Goal: Information Seeking & Learning: Learn about a topic

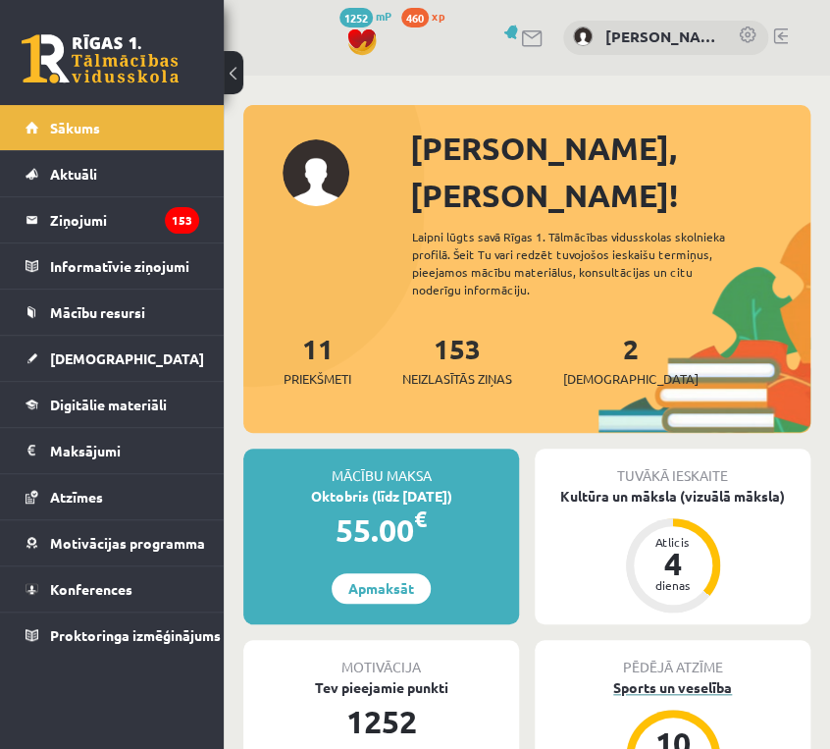
scroll to position [393, 0]
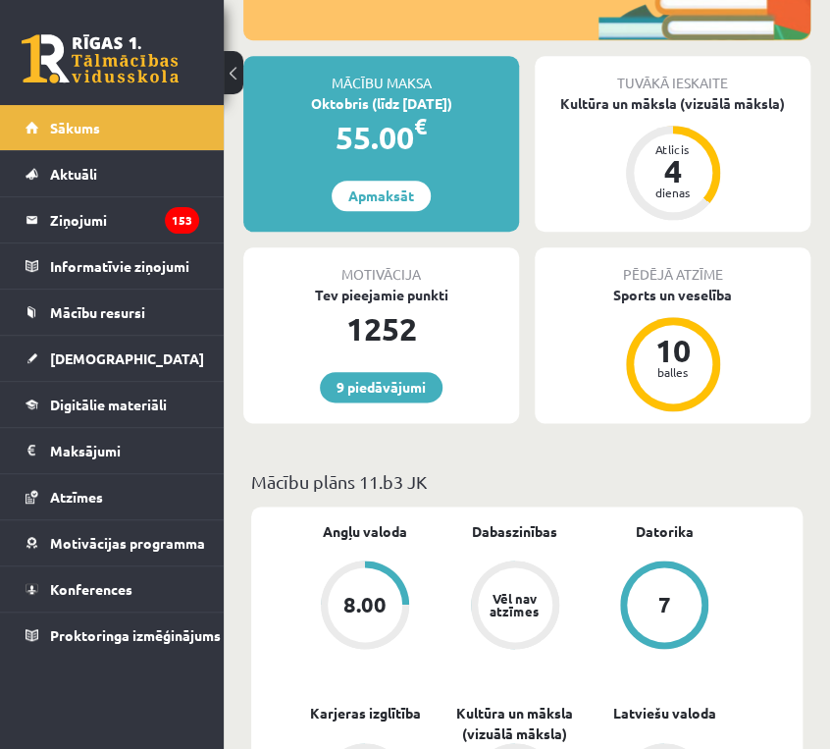
click at [738, 127] on div "Tuvākā ieskaite Kultūra un māksla (vizuālā māksla) Atlicis 4 dienas" at bounding box center [673, 144] width 276 height 176
click at [710, 133] on div "Atlicis 4 dienas" at bounding box center [673, 172] width 79 height 79
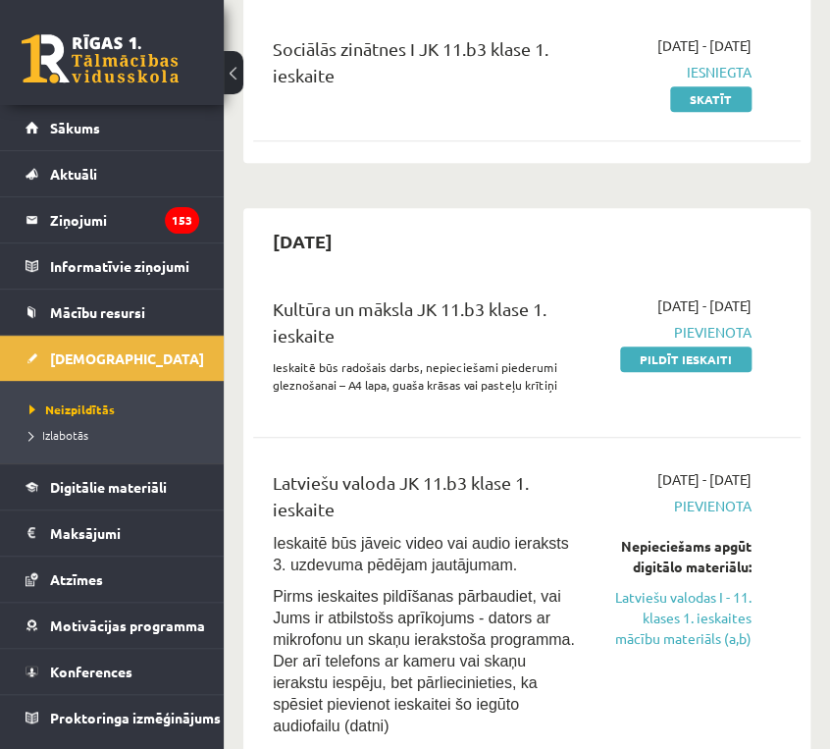
scroll to position [550, 0]
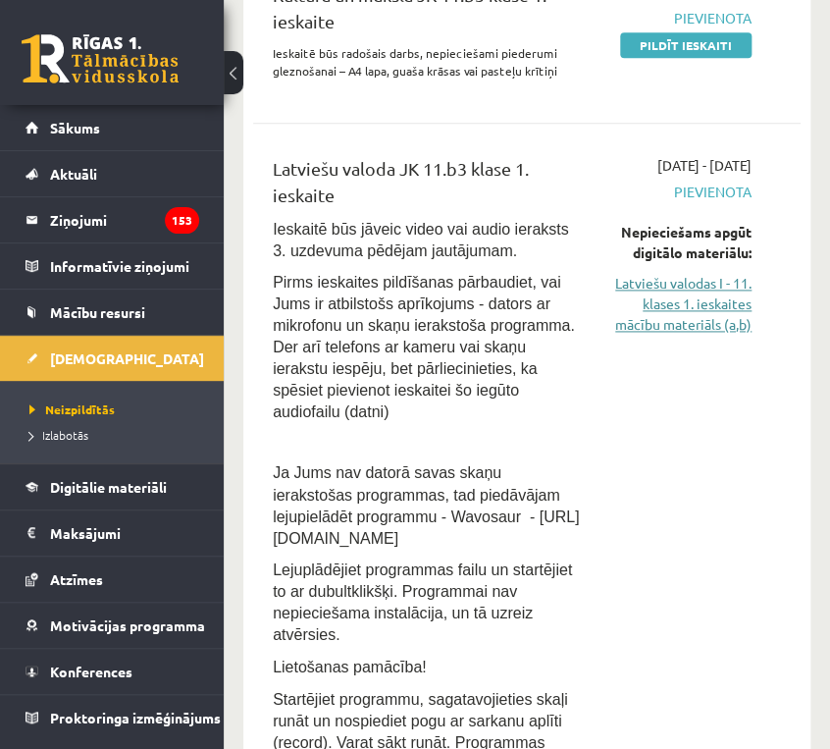
click at [706, 335] on link "Latviešu valodas I - 11. klases 1. ieskaites mācību materiāls (a,b)" at bounding box center [682, 304] width 140 height 62
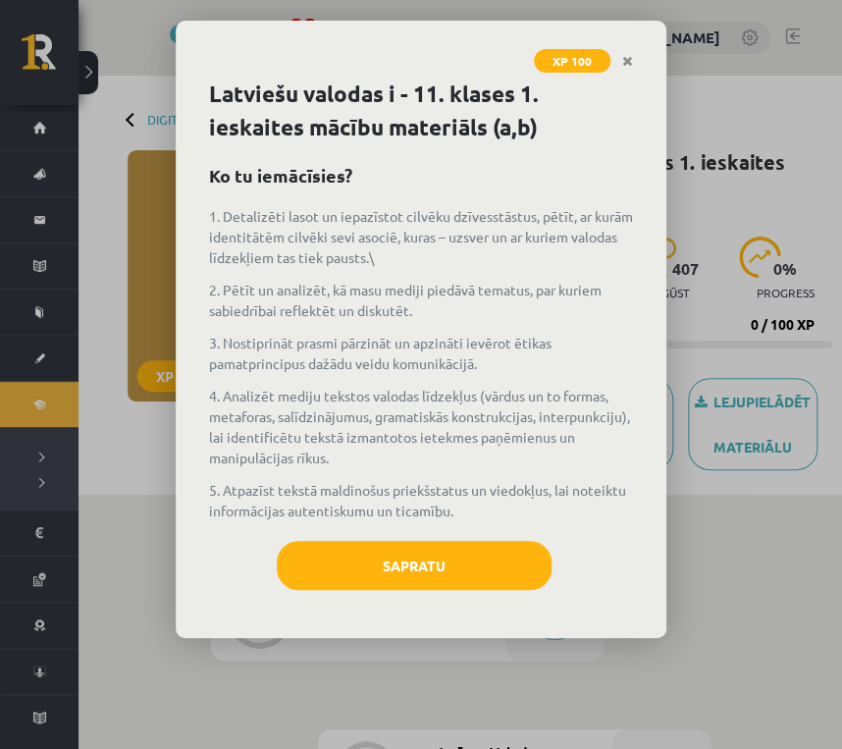
click at [636, 59] on link "Close" at bounding box center [628, 61] width 34 height 38
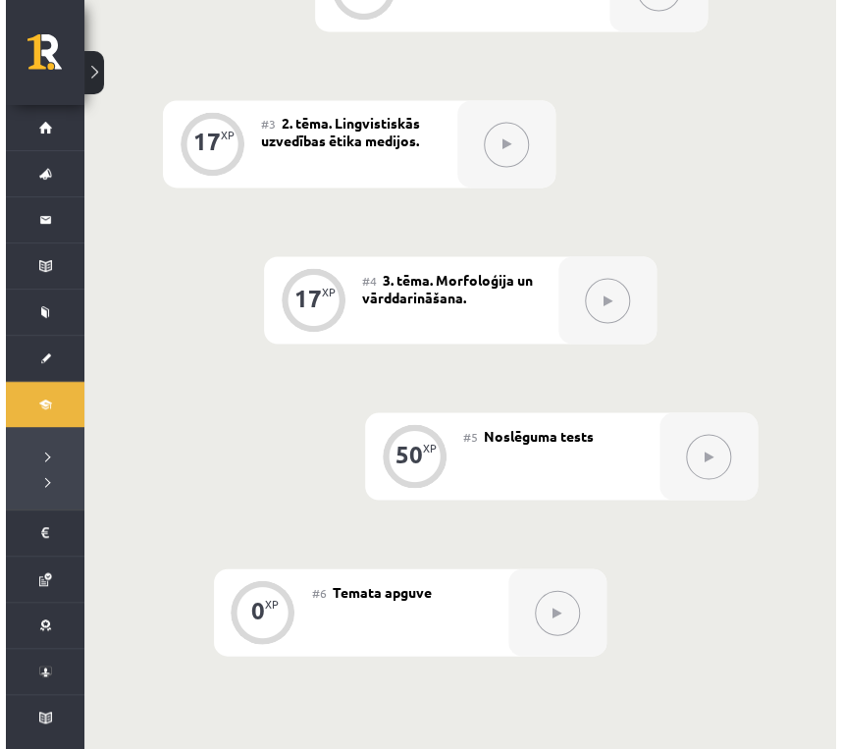
scroll to position [393, 0]
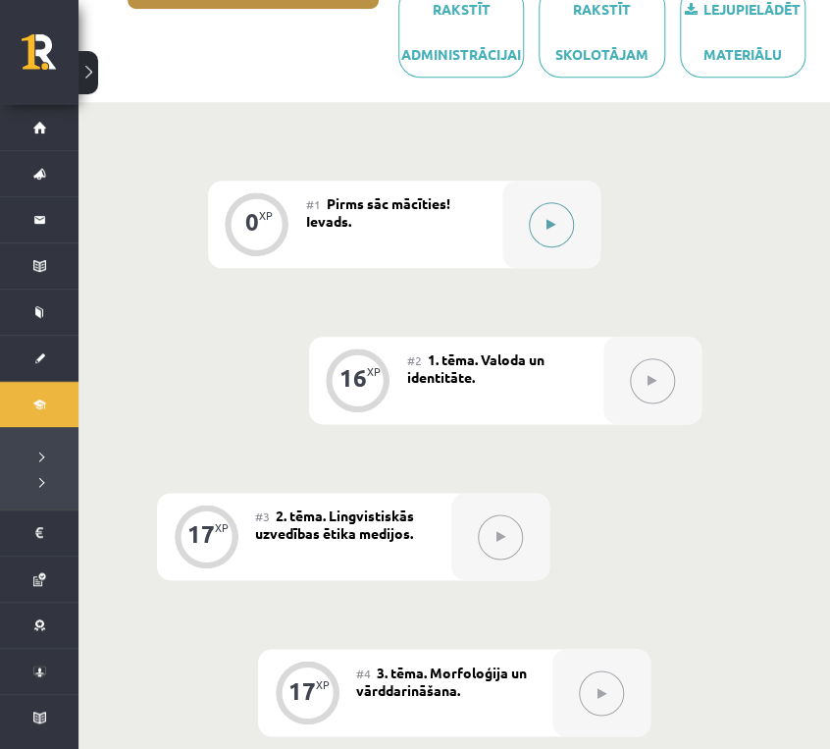
click at [575, 241] on div at bounding box center [552, 224] width 98 height 87
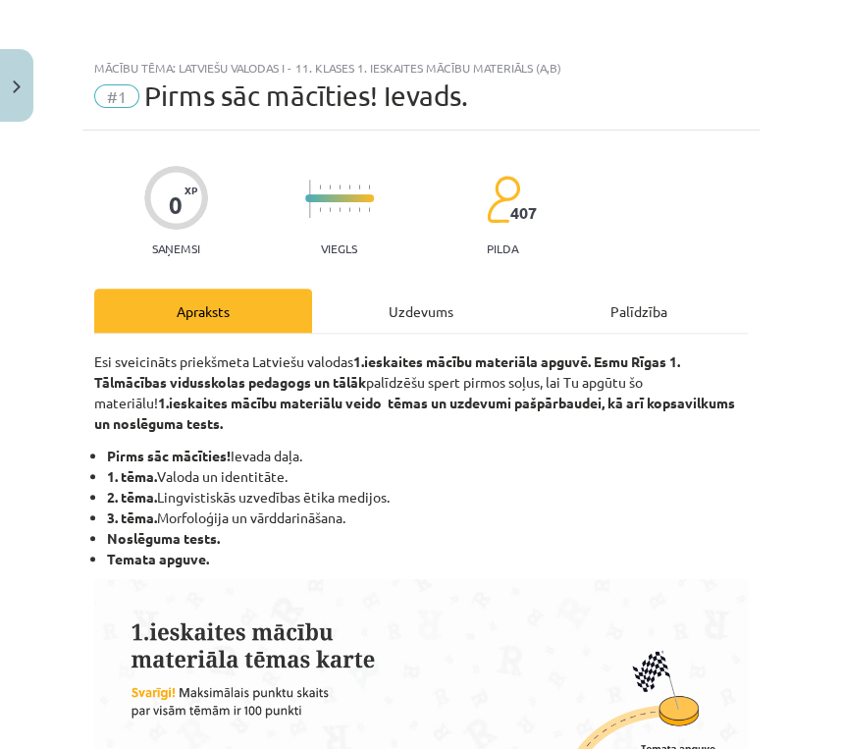
scroll to position [79, 0]
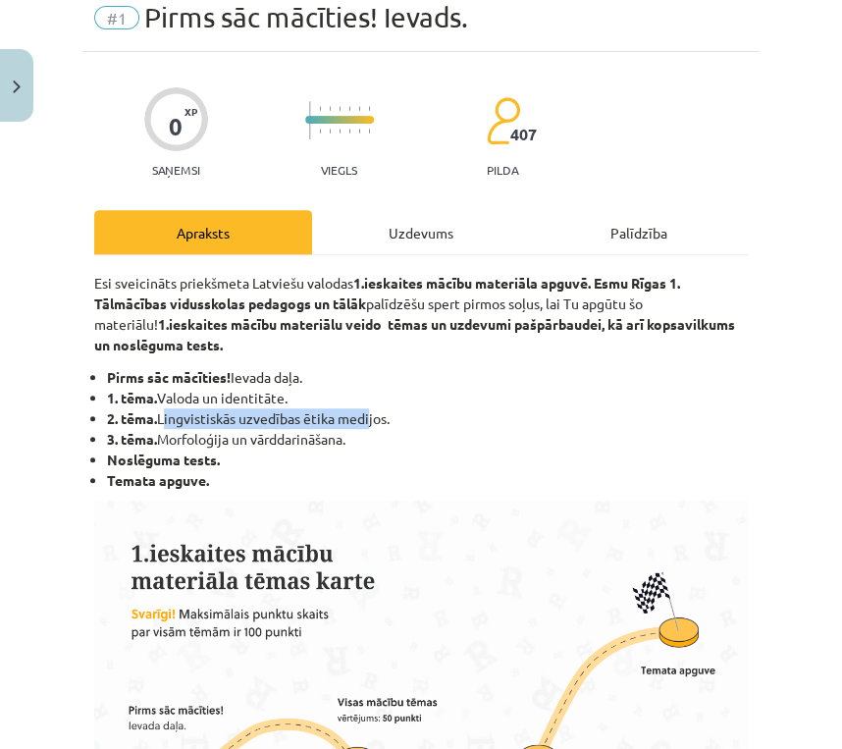
drag, startPoint x: 163, startPoint y: 420, endPoint x: 367, endPoint y: 416, distance: 204.2
click at [368, 416] on li "2. tēma. Lingvistiskās uzvedības ētika medijos." at bounding box center [427, 418] width 641 height 21
drag, startPoint x: 367, startPoint y: 416, endPoint x: 380, endPoint y: 232, distance: 185.0
click at [380, 232] on div "Uzdevums" at bounding box center [421, 232] width 218 height 44
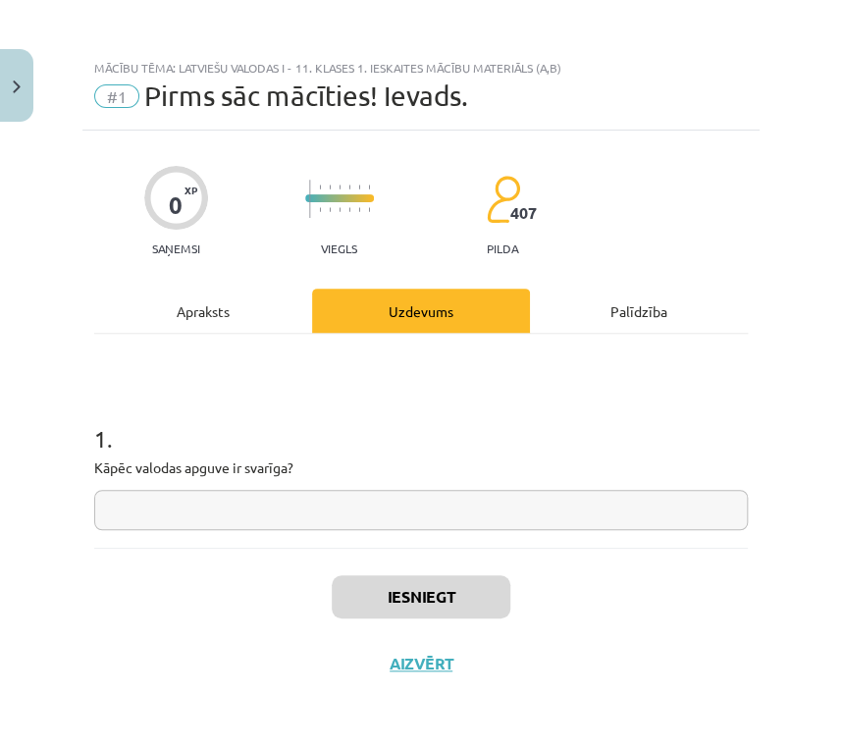
click at [150, 506] on input "text" at bounding box center [421, 510] width 654 height 40
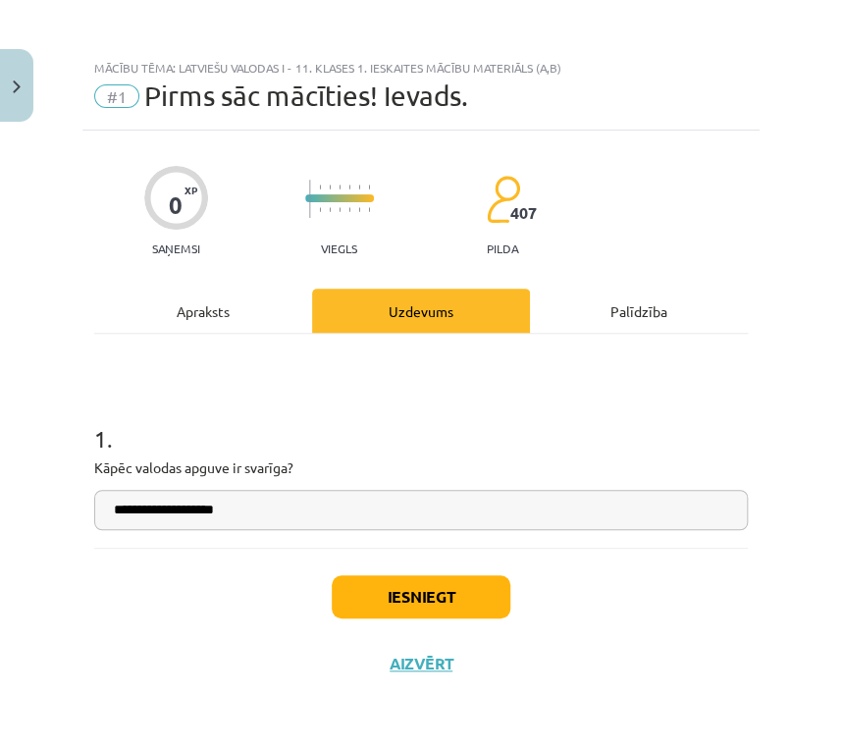
type input "**********"
click at [445, 596] on button "Iesniegt" at bounding box center [421, 596] width 179 height 43
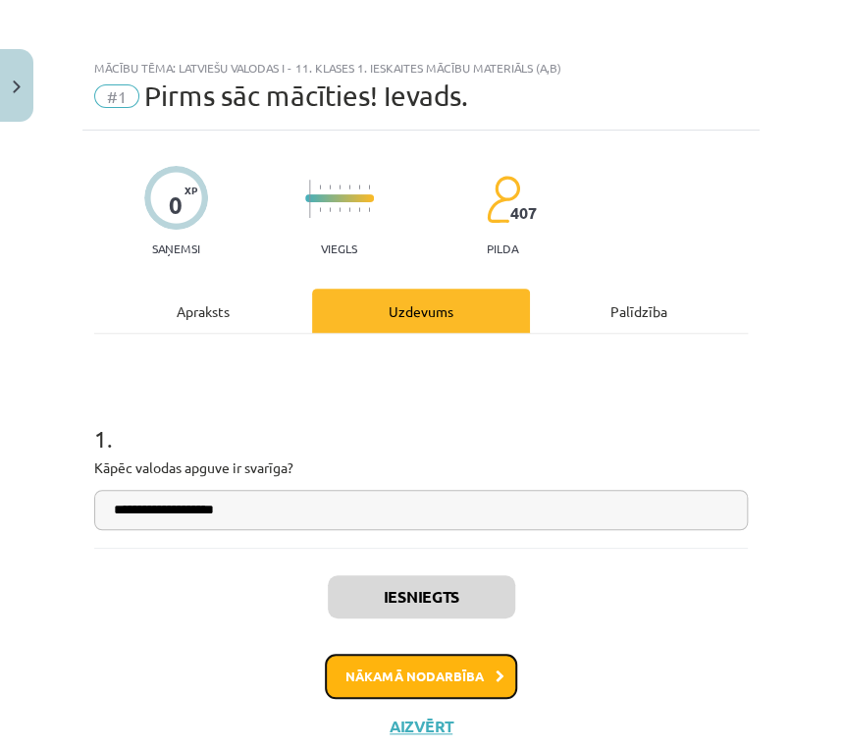
click at [463, 674] on button "Nākamā nodarbība" at bounding box center [421, 676] width 192 height 45
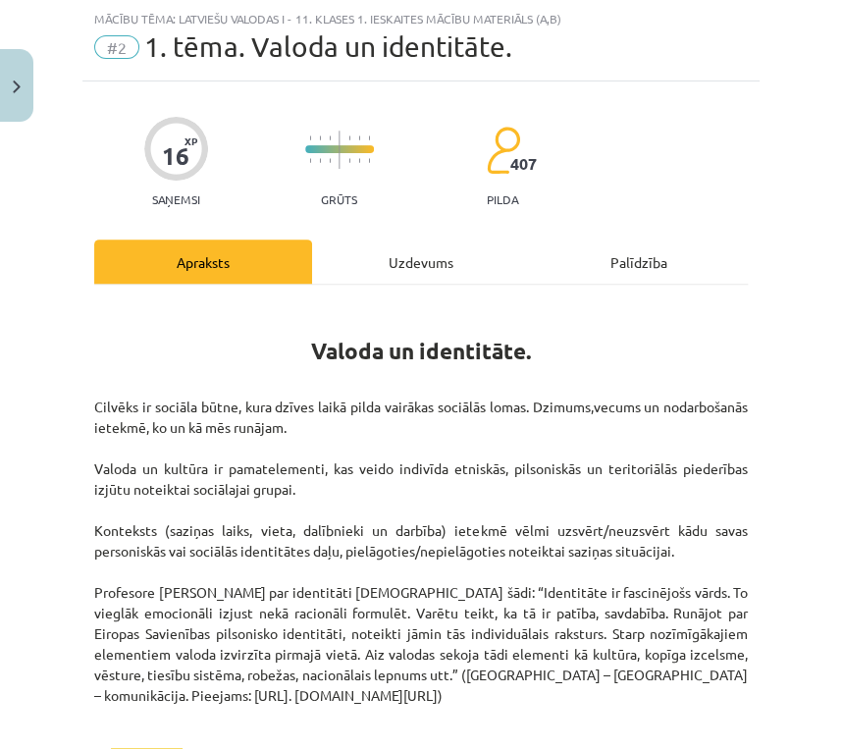
click at [347, 259] on div "Uzdevums" at bounding box center [421, 262] width 218 height 44
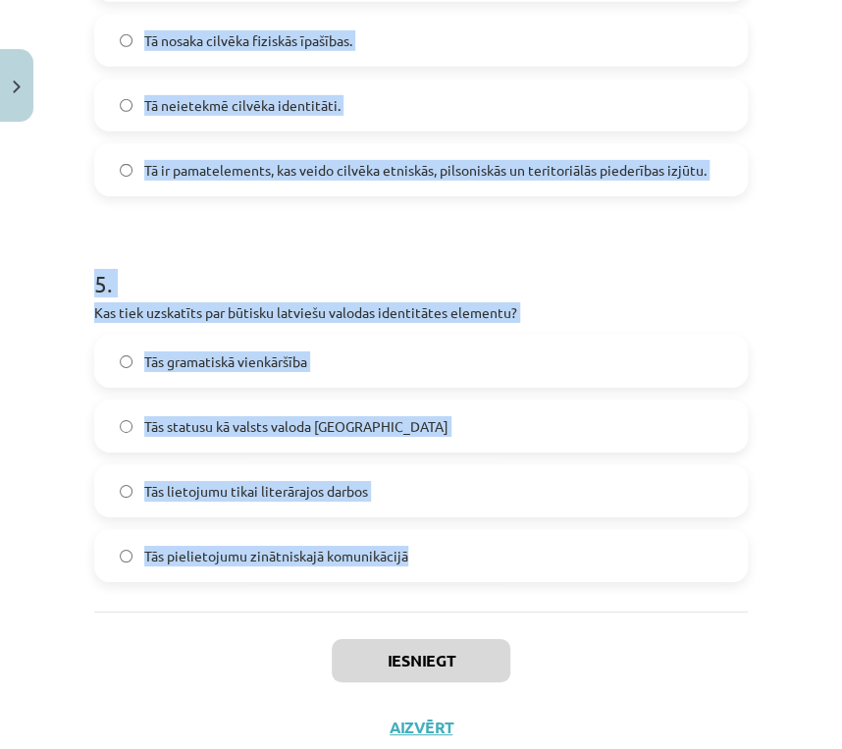
scroll to position [1758, 0]
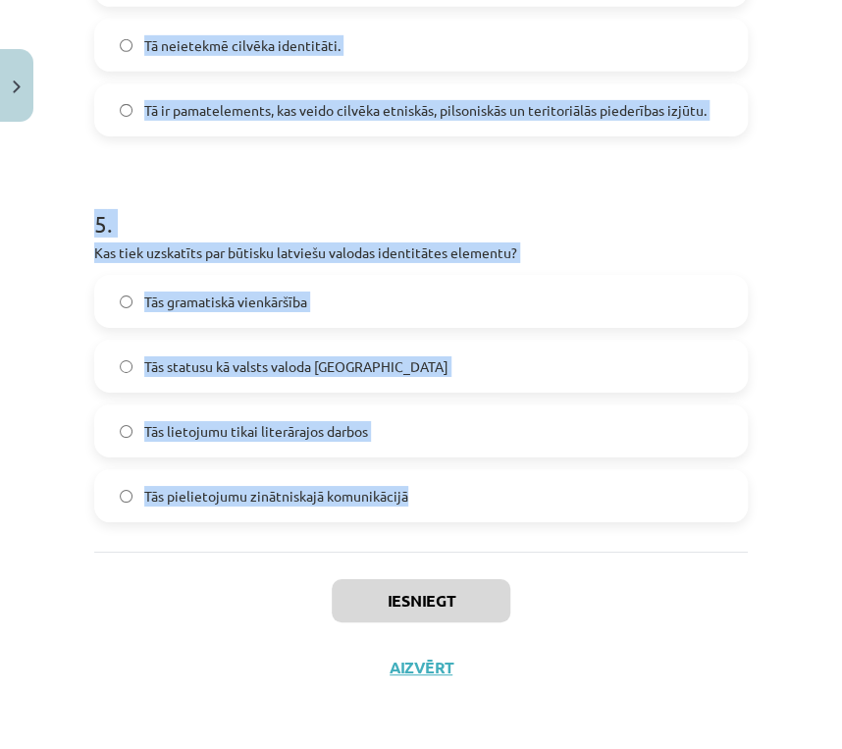
drag, startPoint x: 82, startPoint y: 390, endPoint x: 610, endPoint y: 547, distance: 550.0
copy form "1 . Ko nozīmē etnokultūras identitāte? Piederības atzīšanu kādai etniskās kultū…"
drag, startPoint x: 699, startPoint y: 478, endPoint x: 701, endPoint y: 501, distance: 22.7
click at [699, 478] on label "Tās pielietojumu zinātniskajā komunikācijā" at bounding box center [421, 495] width 650 height 49
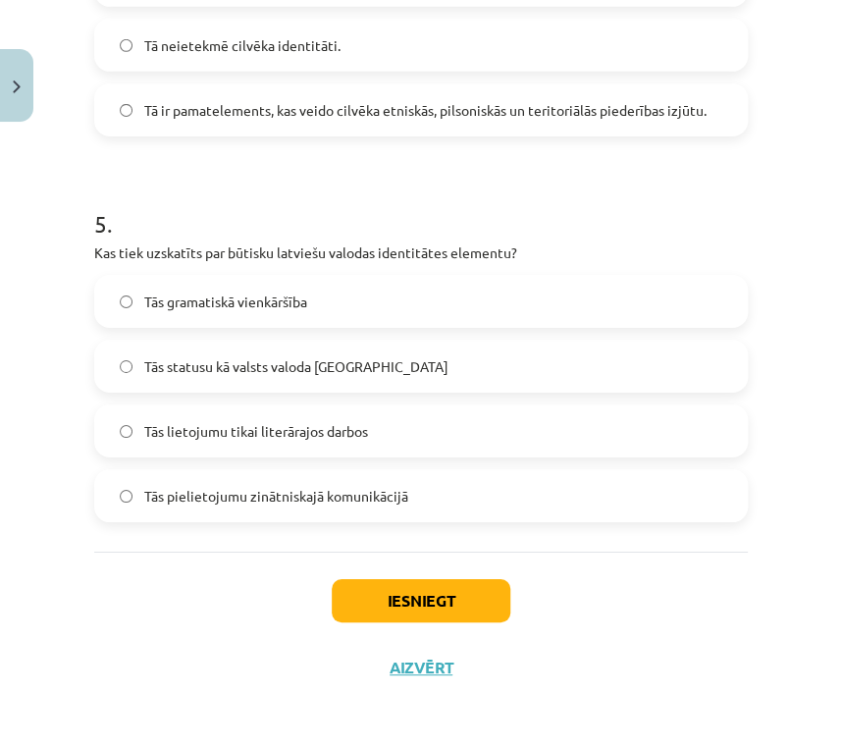
click at [697, 638] on div "Iesniegt Aizvērt" at bounding box center [421, 620] width 654 height 137
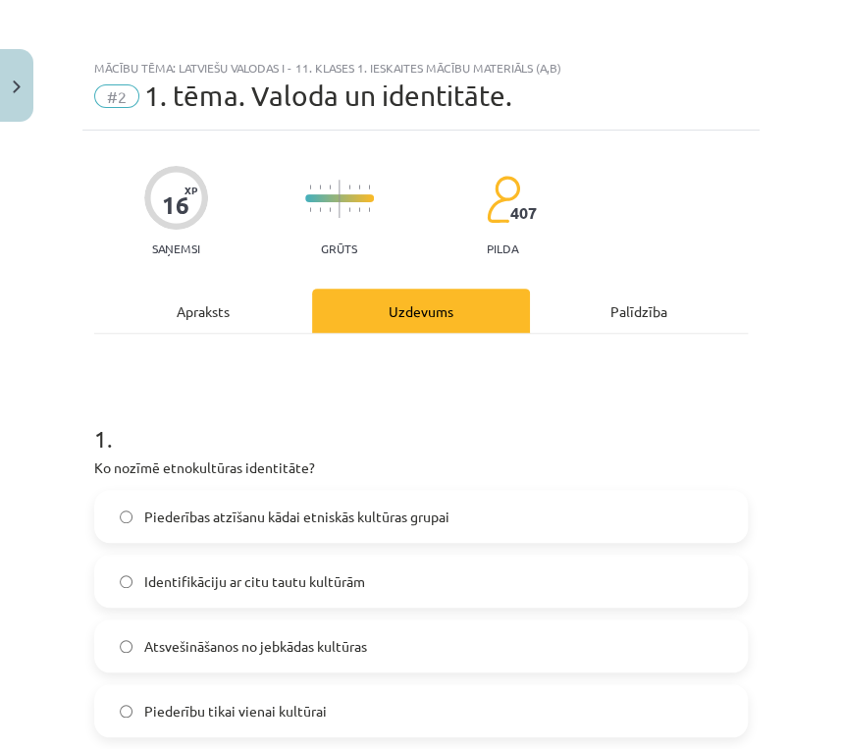
scroll to position [236, 0]
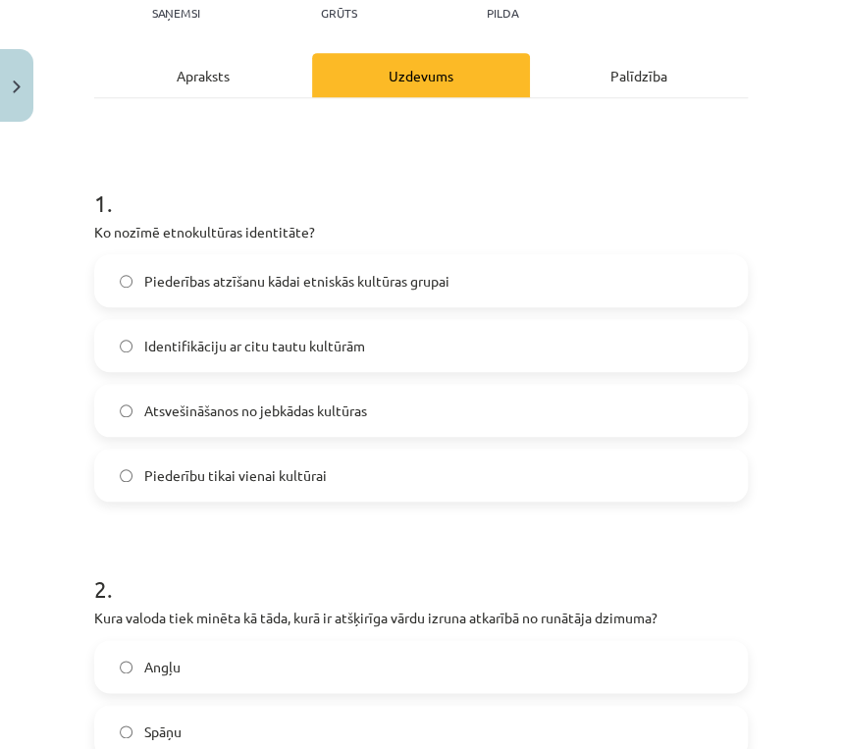
click at [169, 287] on span "Piederības atzīšanu kādai etniskās kultūras grupai" at bounding box center [296, 281] width 305 height 21
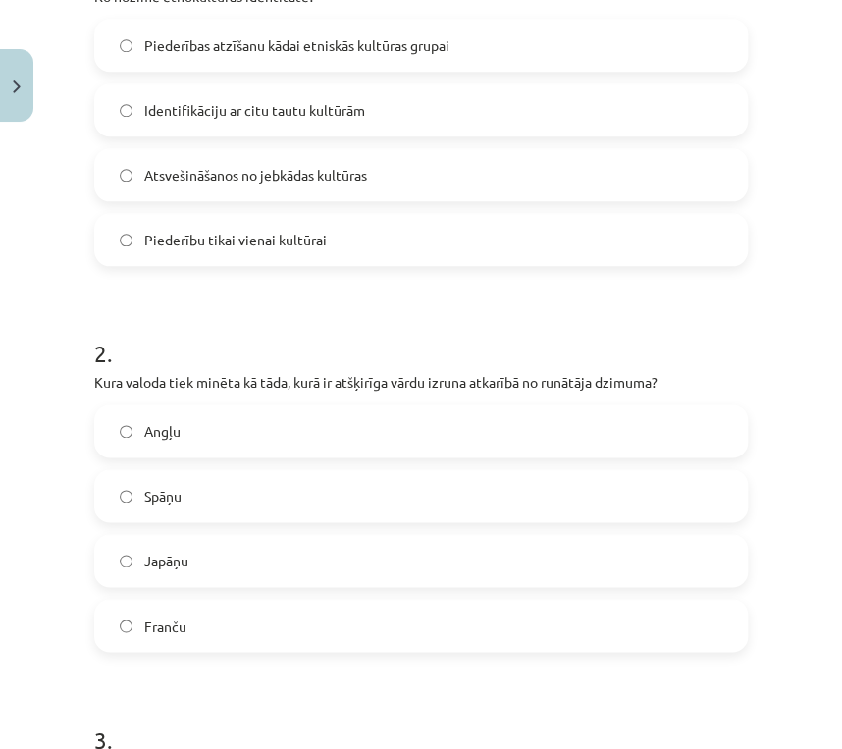
click at [162, 558] on span "Japāņu" at bounding box center [166, 561] width 44 height 21
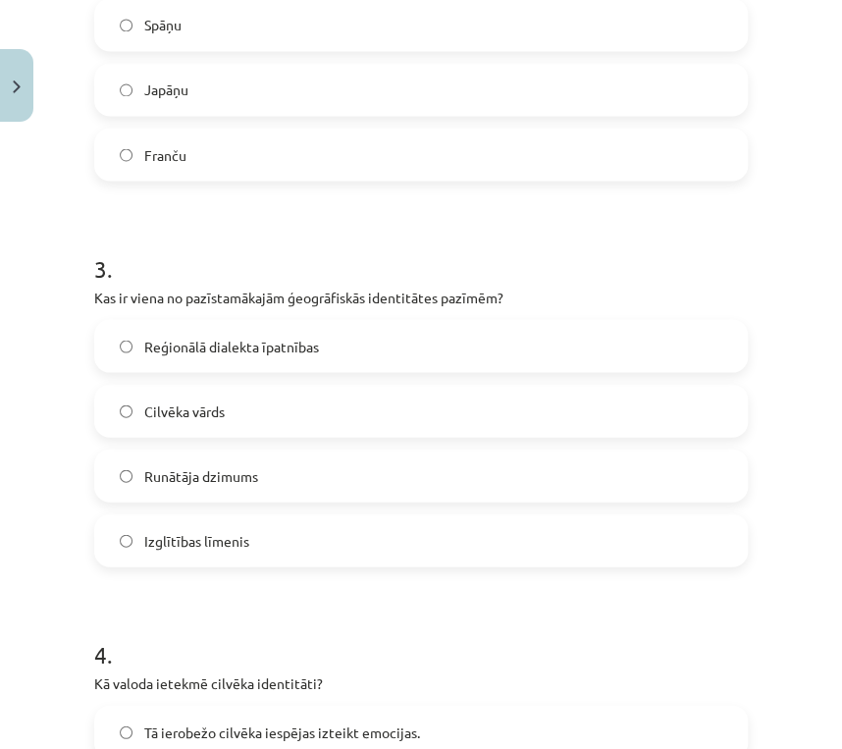
click at [174, 354] on label "Reģionālā dialekta īpatnības" at bounding box center [421, 345] width 650 height 49
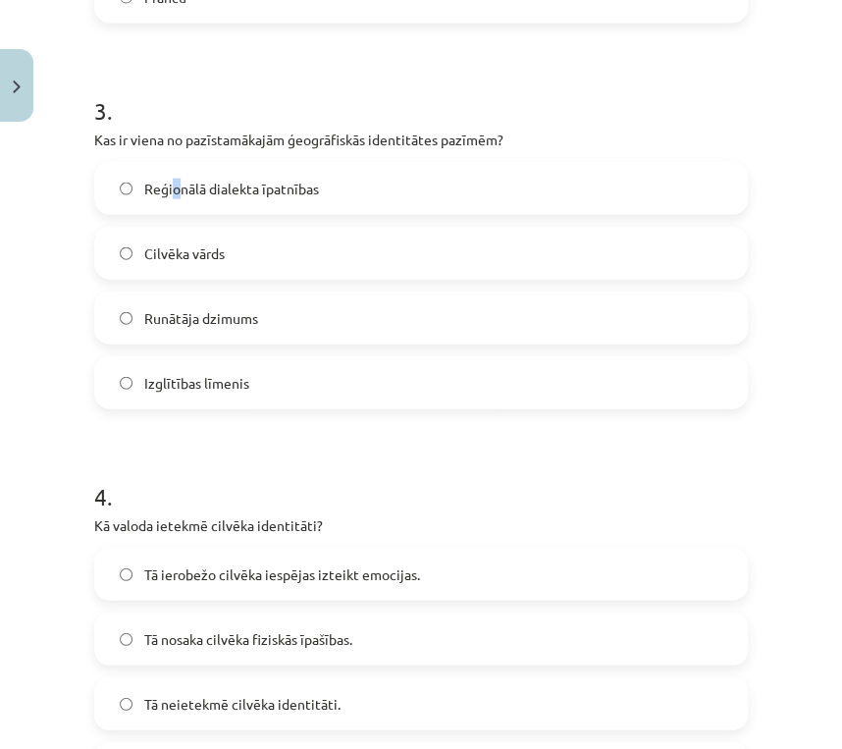
click at [175, 189] on span "Reģionālā dialekta īpatnības" at bounding box center [231, 189] width 175 height 21
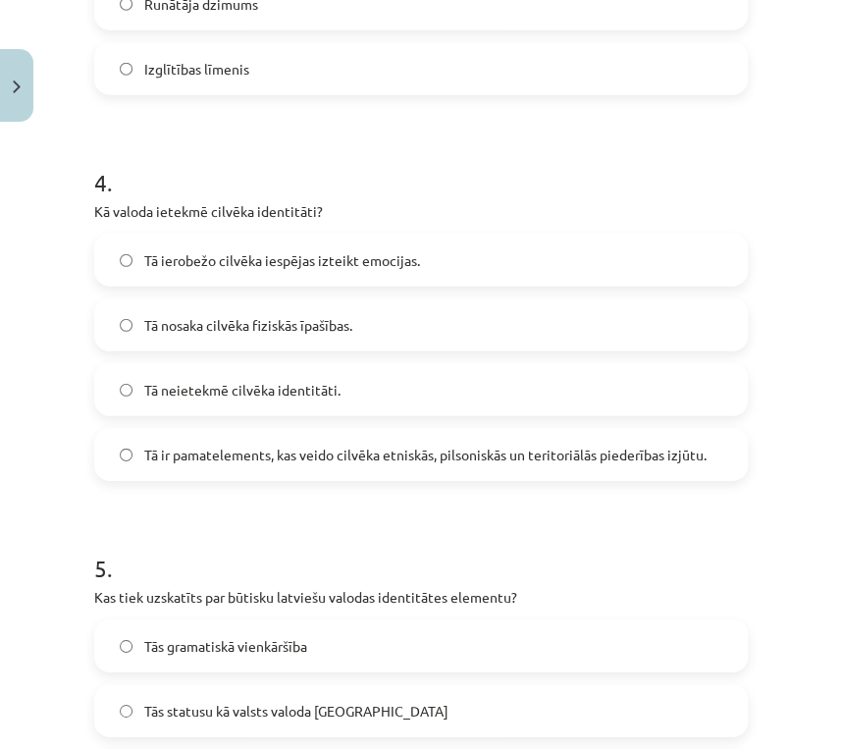
click at [206, 452] on span "Tā ir pamatelements, kas veido cilvēka etniskās, pilsoniskās un teritoriālās pi…" at bounding box center [425, 455] width 562 height 21
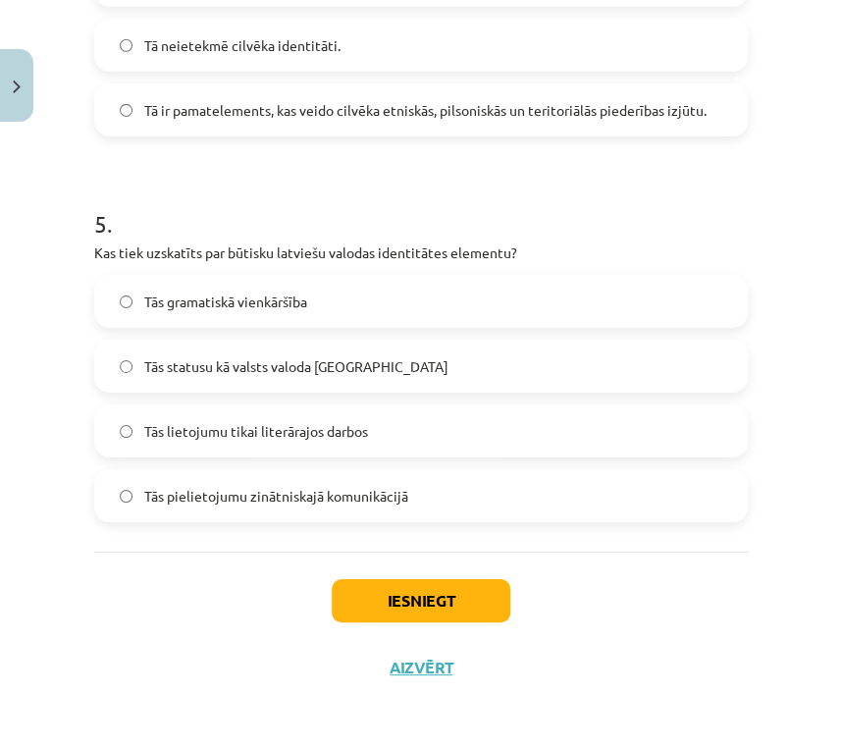
click at [198, 368] on span "Tās statusu kā valsts valoda Latvijā" at bounding box center [296, 366] width 304 height 21
click at [436, 609] on button "Iesniegt" at bounding box center [421, 600] width 179 height 43
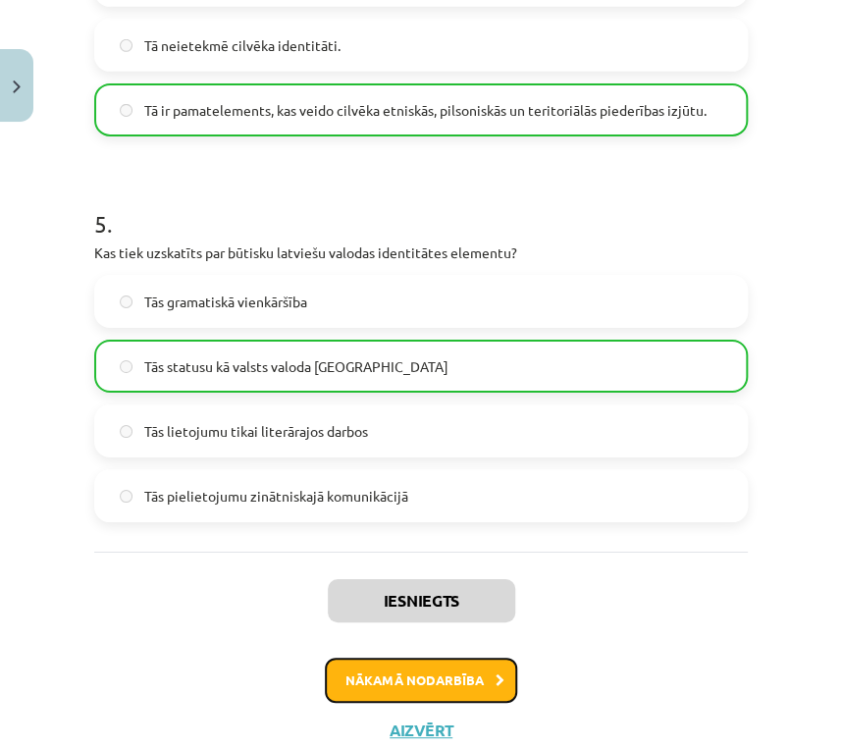
click at [485, 679] on button "Nākamā nodarbība" at bounding box center [421, 680] width 192 height 45
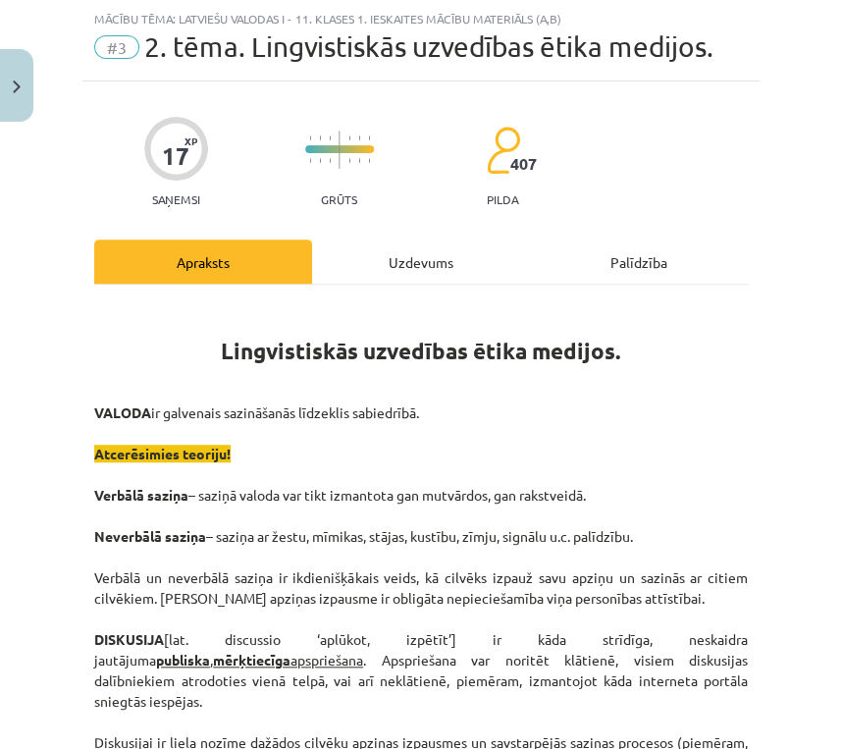
click at [413, 263] on div "Uzdevums" at bounding box center [421, 262] width 218 height 44
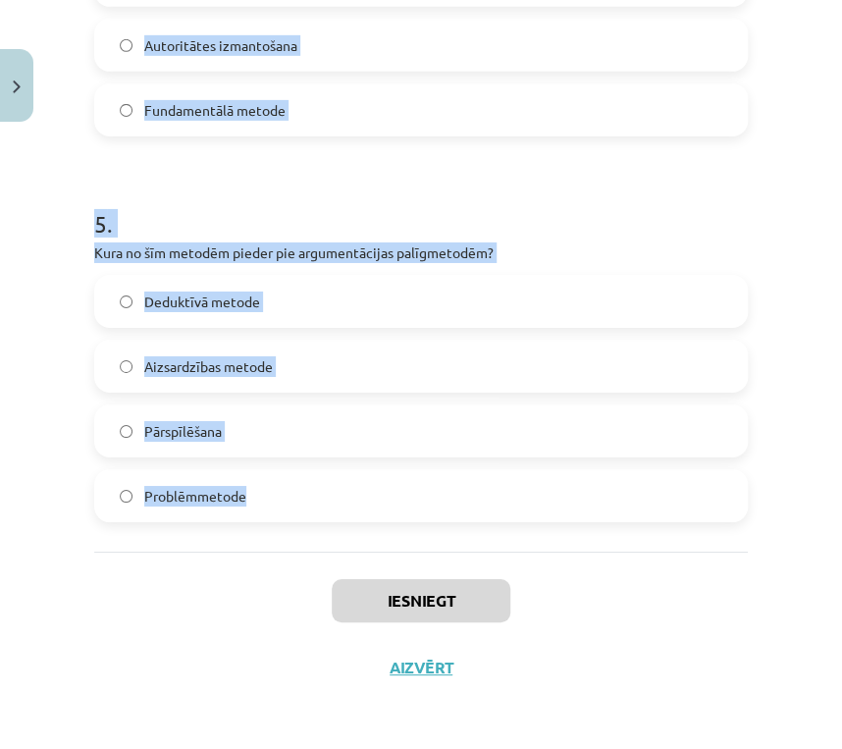
drag, startPoint x: 251, startPoint y: 126, endPoint x: 695, endPoint y: 492, distance: 575.2
copy form "1 . Kāds ir diskusijas vadītāja uzdevums? Pārliecināt citus pieņemt savu viedok…"
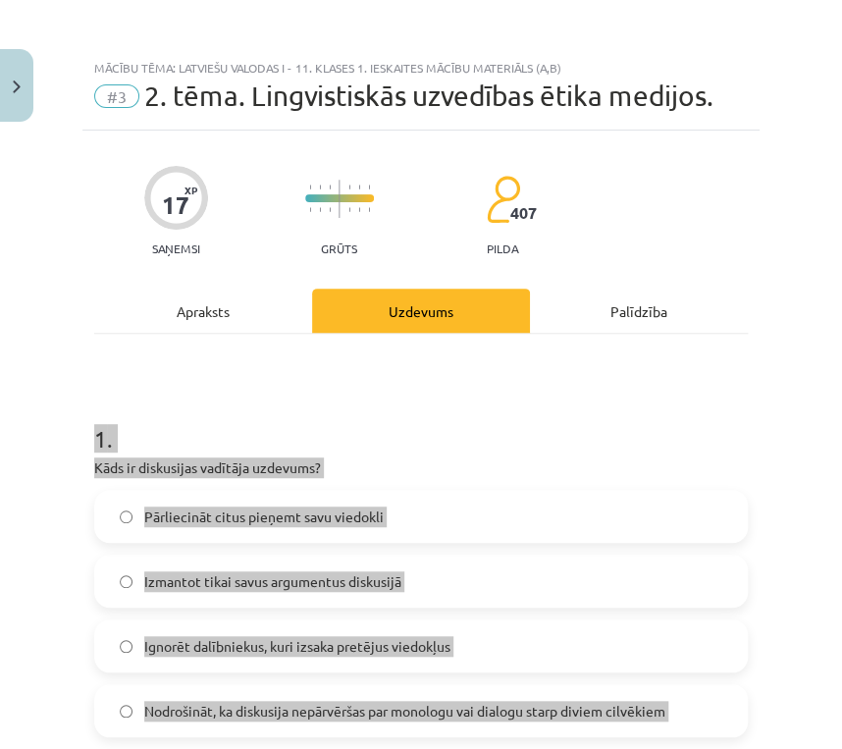
scroll to position [79, 0]
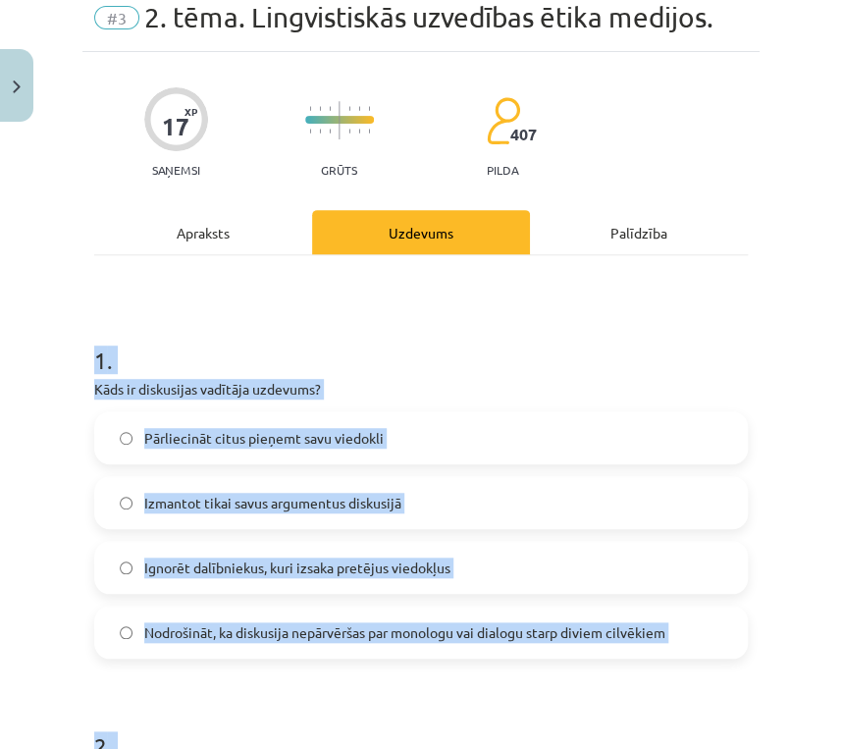
click at [3, 429] on div "Mācību tēma: Latviešu valodas i - 11. klases 1. ieskaites mācību materiāls (a,b…" at bounding box center [421, 374] width 842 height 749
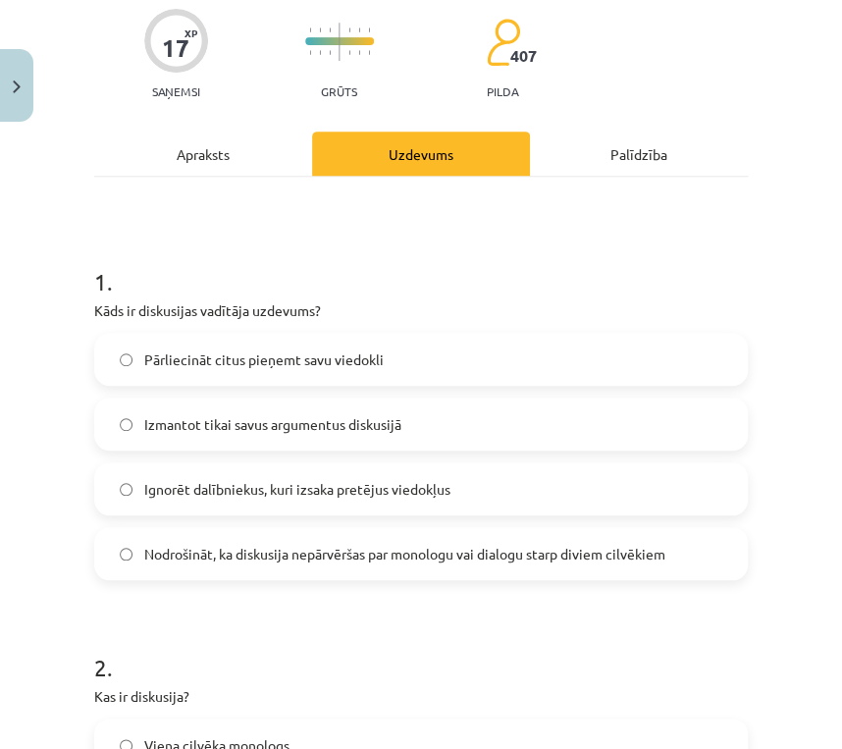
click at [201, 544] on span "Nodrošināt, ka diskusija nepārvēršas par monologu vai dialogu starp diviem cilv…" at bounding box center [404, 554] width 521 height 21
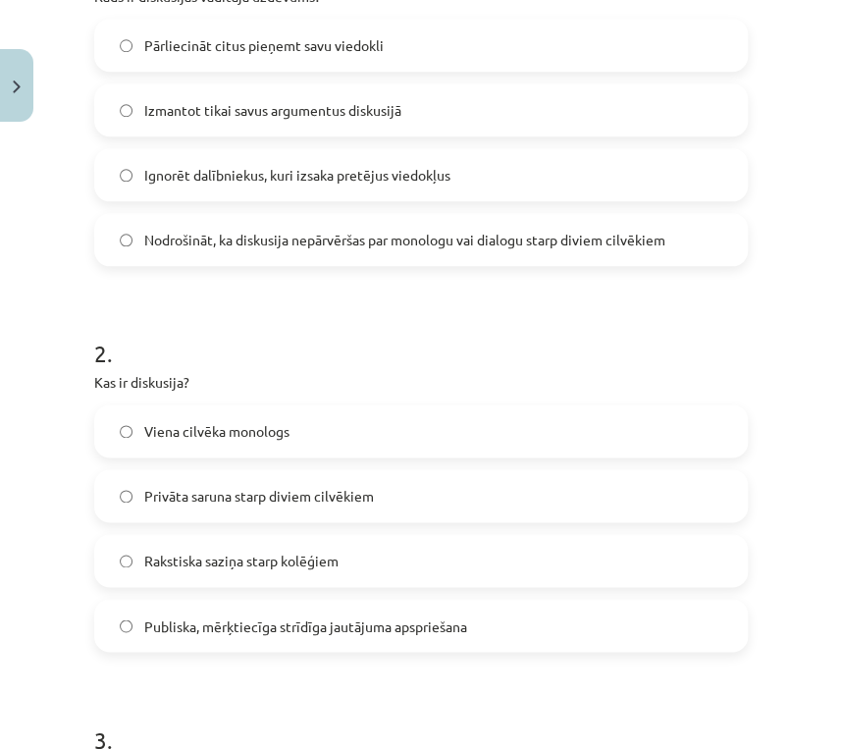
click at [185, 620] on span "Publiska, mērķtiecīga strīdīga jautājuma apspriešana" at bounding box center [305, 625] width 323 height 21
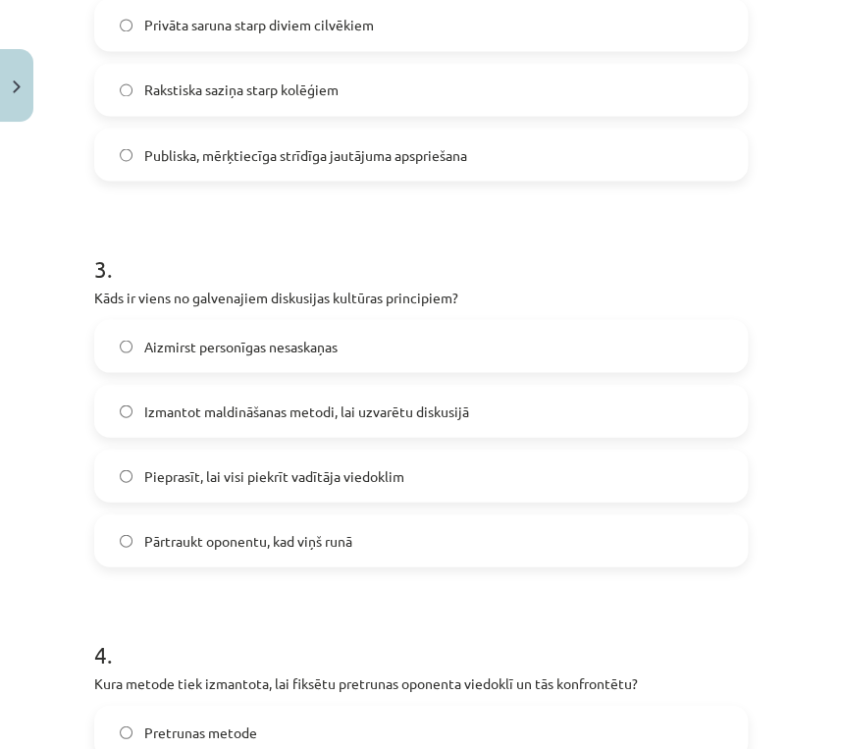
click at [183, 357] on label "Aizmirst personīgas nesaskaņas" at bounding box center [421, 345] width 650 height 49
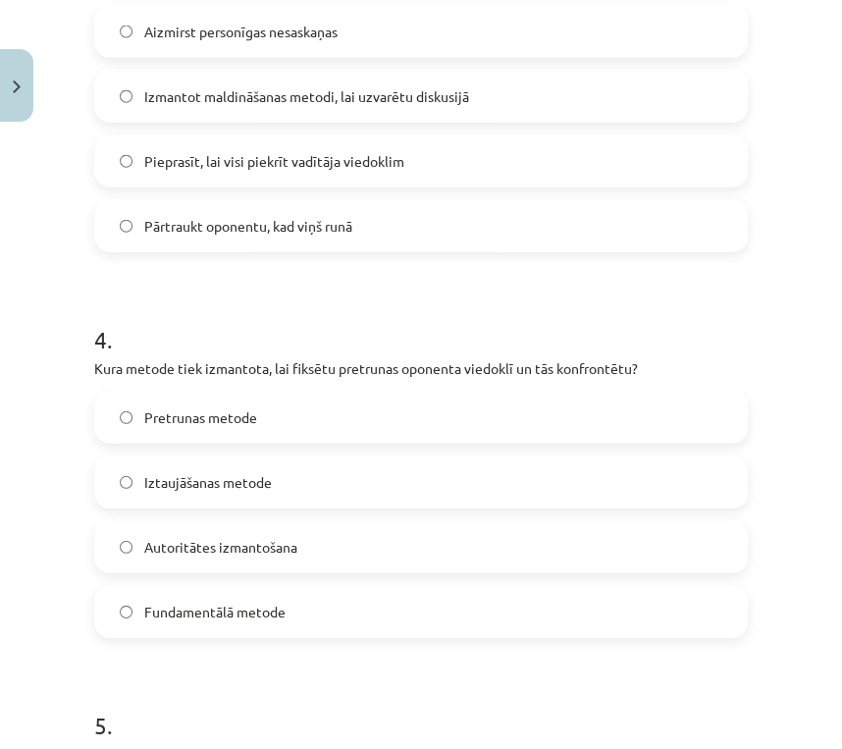
click at [189, 414] on span "Pretrunas metode" at bounding box center [200, 417] width 113 height 21
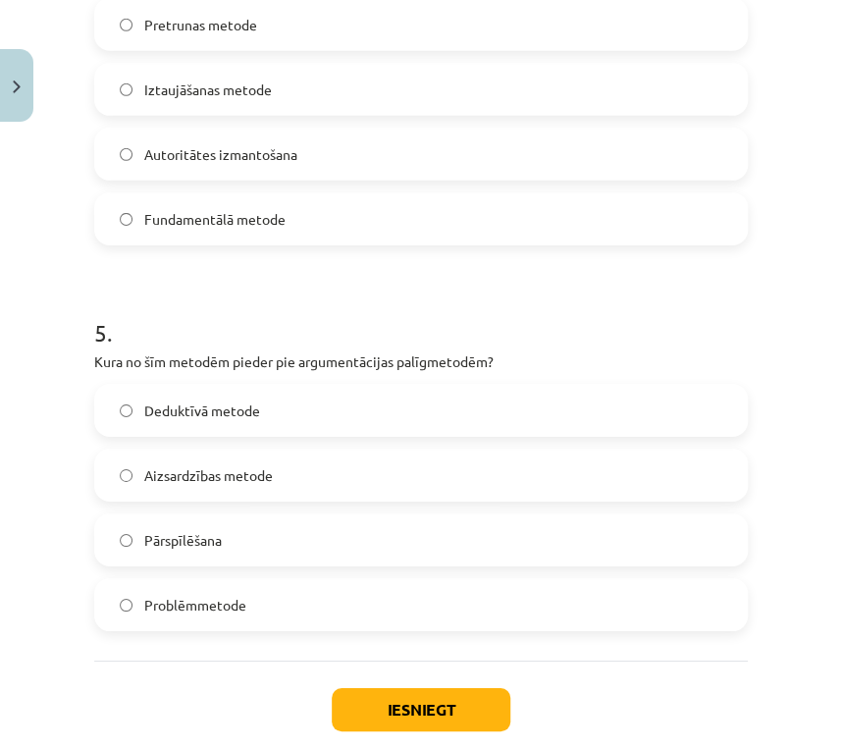
click at [184, 543] on span "Pārspīlēšana" at bounding box center [183, 540] width 78 height 21
click at [478, 708] on button "Iesniegt" at bounding box center [421, 709] width 179 height 43
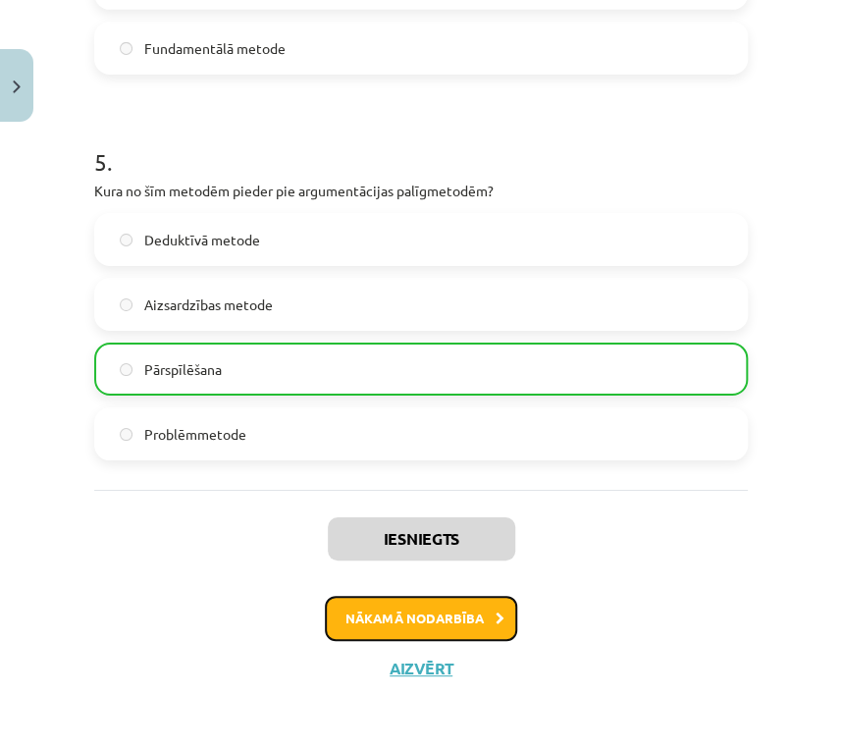
click at [451, 605] on button "Nākamā nodarbība" at bounding box center [421, 618] width 192 height 45
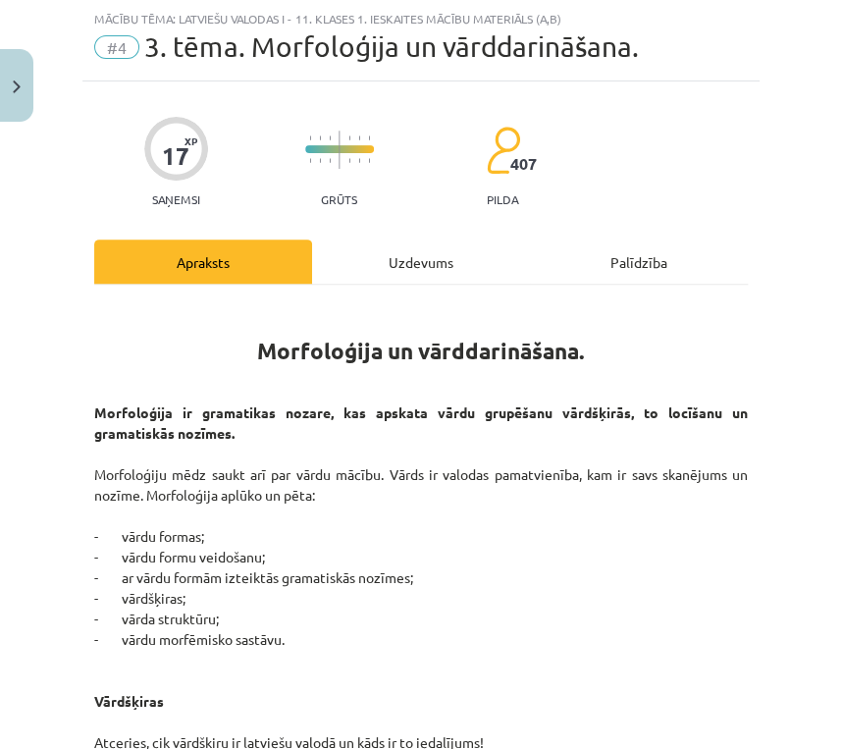
click at [349, 265] on div "Uzdevums" at bounding box center [421, 262] width 218 height 44
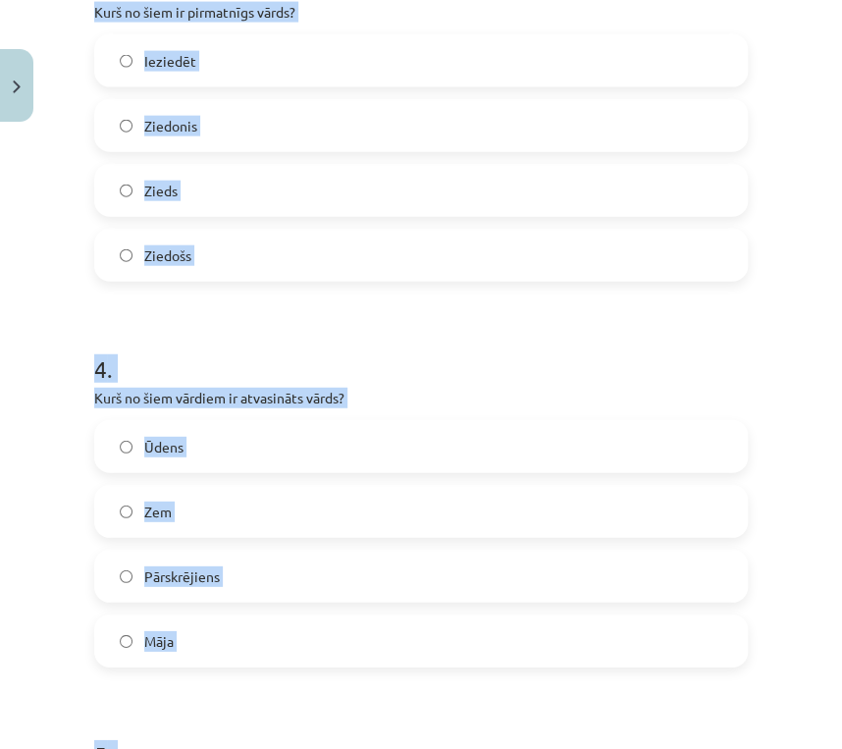
scroll to position [1758, 0]
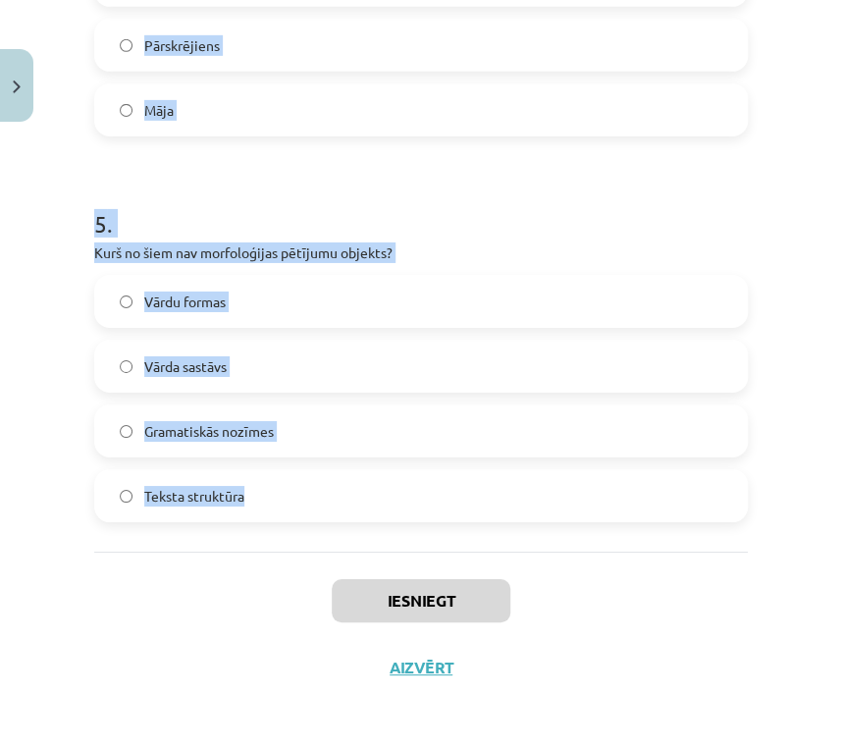
drag, startPoint x: 291, startPoint y: 433, endPoint x: 525, endPoint y: 510, distance: 247.1
click at [525, 510] on div "Mācību tēma: Latviešu valodas i - 11. klases 1. ieskaites mācību materiāls (a,b…" at bounding box center [421, 374] width 842 height 749
copy form "1 . Cik vārdšķiru ir latviešu valodā? 11 10 9 8 2 . Kas ir vārddarināšanas līdz…"
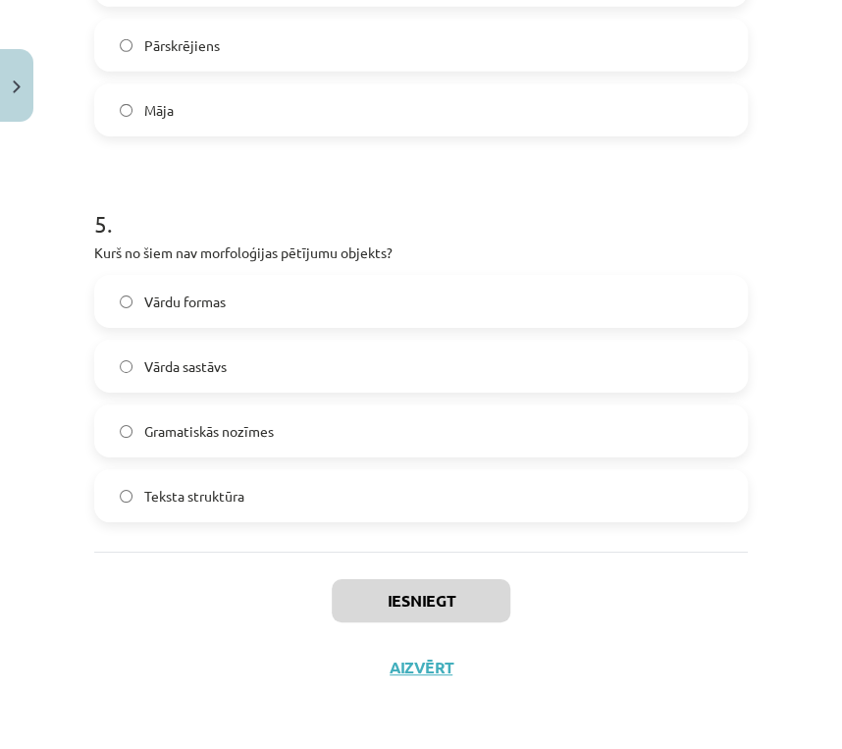
click at [664, 634] on div "Iesniegt Aizvērt" at bounding box center [421, 620] width 654 height 137
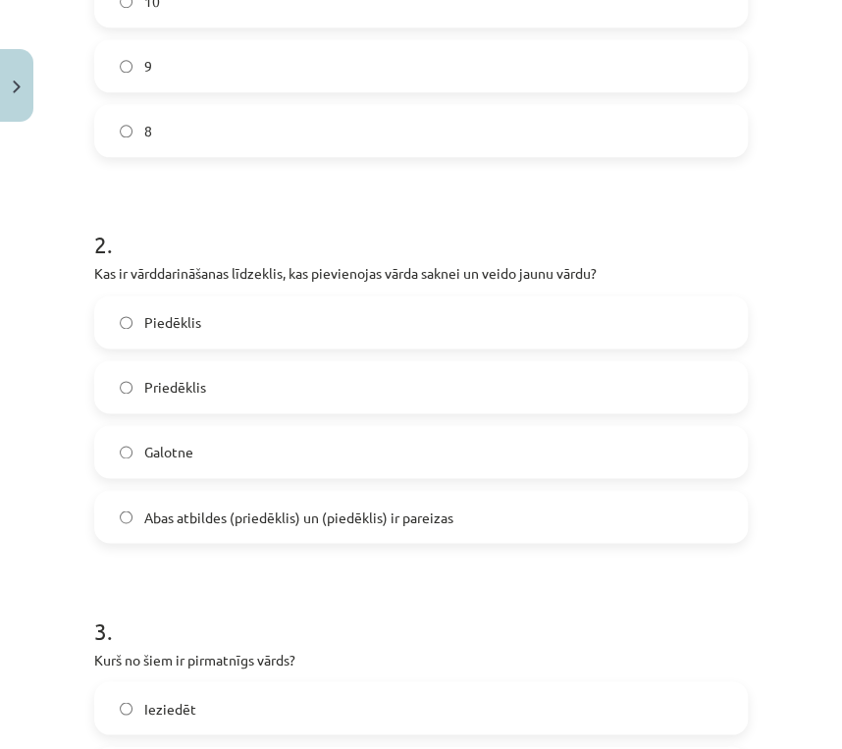
scroll to position [109, 0]
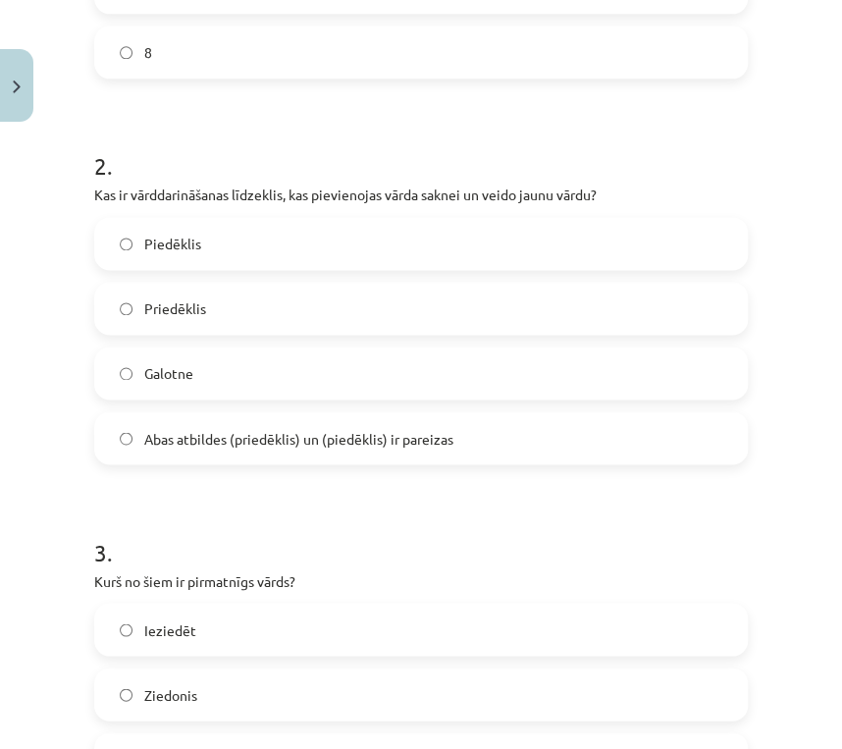
click at [147, 431] on span "Abas atbildes (priedēklis) un (piedēklis) ir pareizas" at bounding box center [298, 438] width 309 height 21
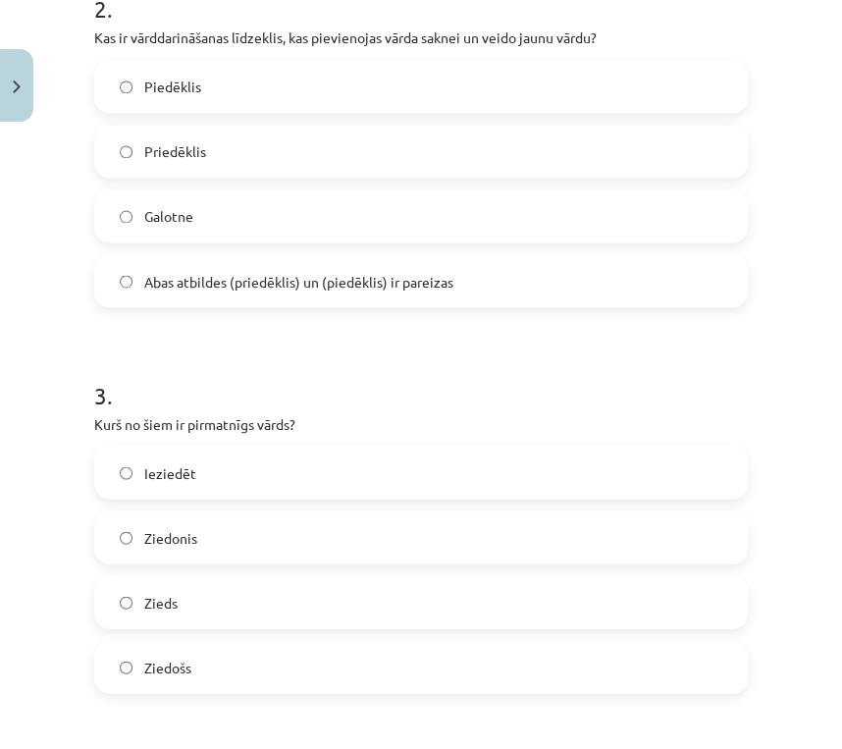
scroll to position [973, 0]
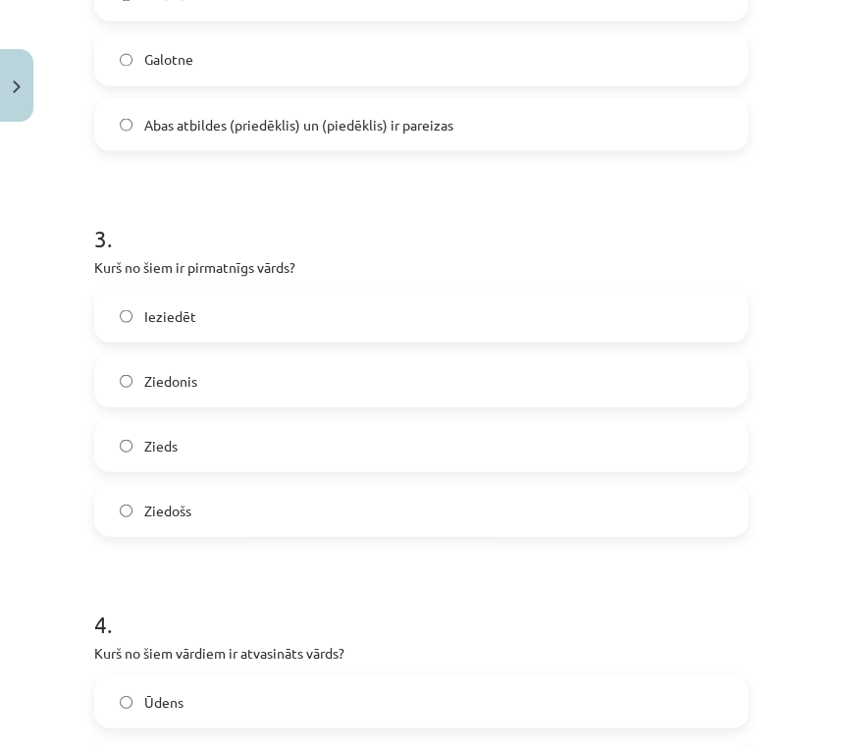
click at [149, 447] on span "Zieds" at bounding box center [160, 445] width 33 height 21
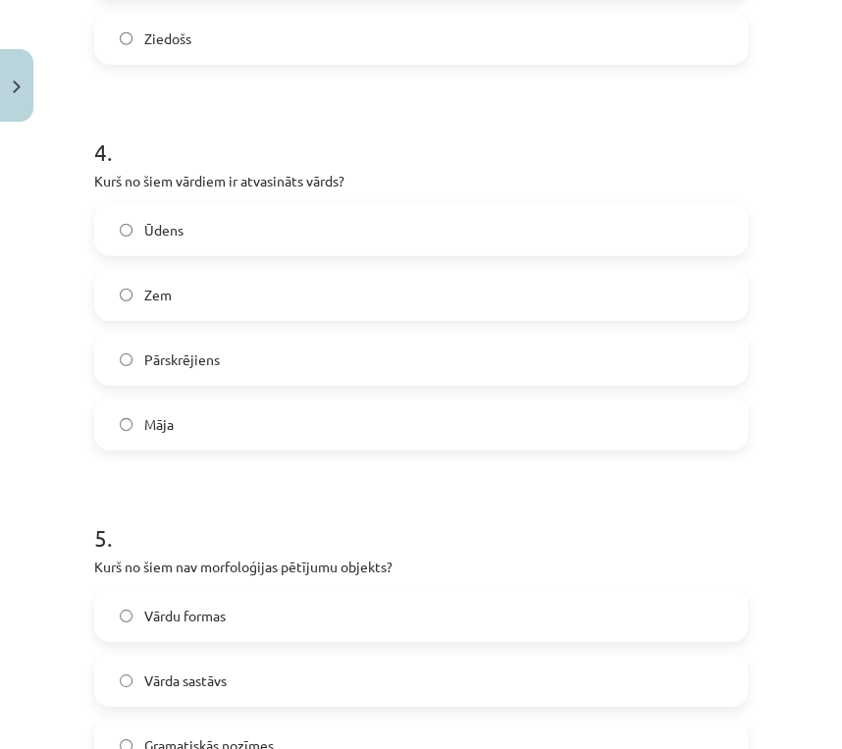
click at [158, 368] on span "Pārskrējiens" at bounding box center [182, 359] width 76 height 21
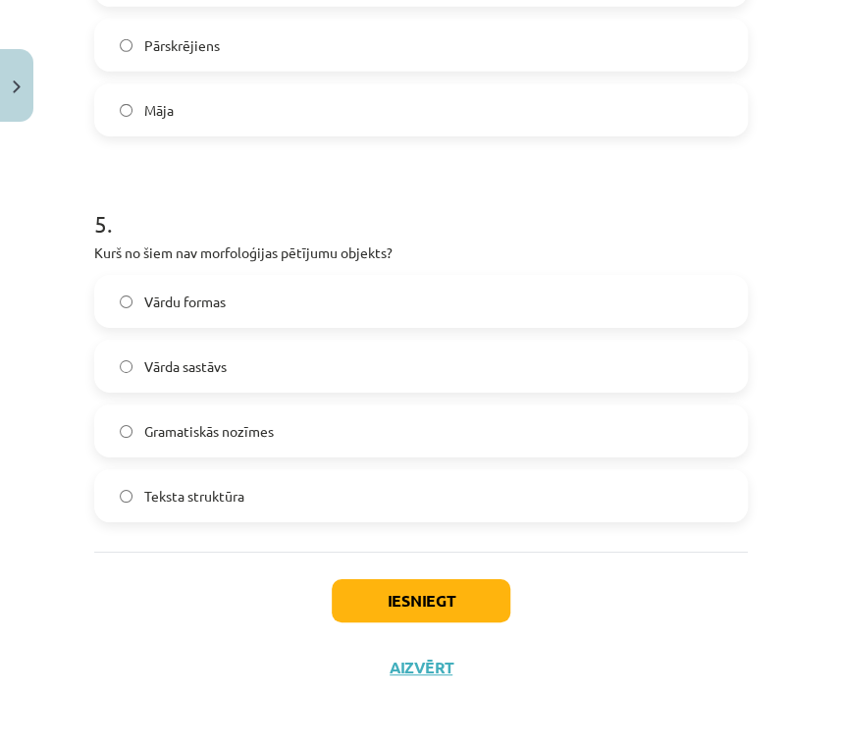
click at [180, 506] on label "Teksta struktūra" at bounding box center [421, 495] width 650 height 49
click at [442, 588] on button "Iesniegt" at bounding box center [421, 600] width 179 height 43
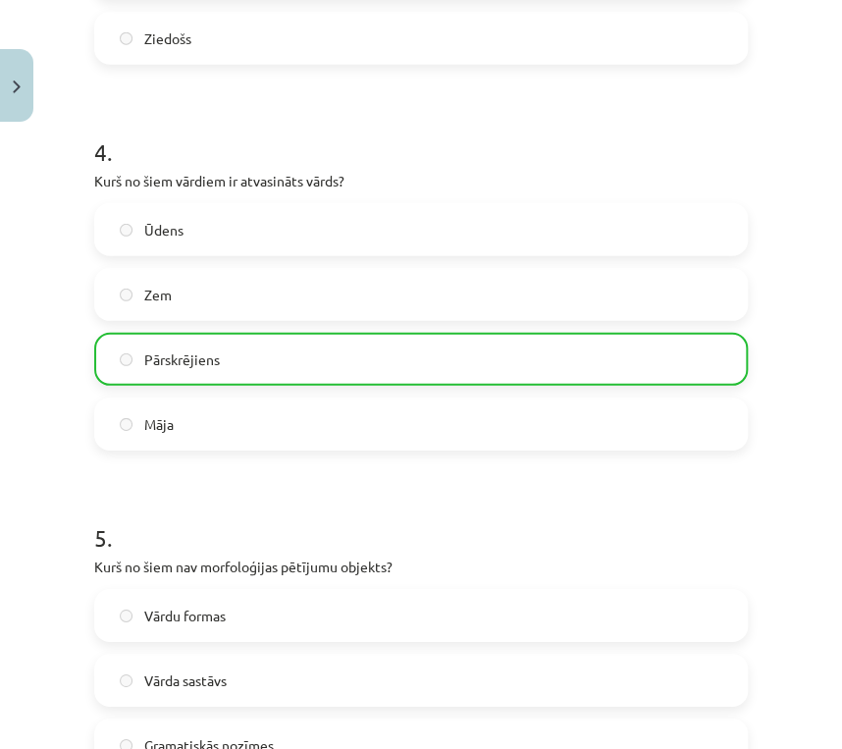
scroll to position [1820, 0]
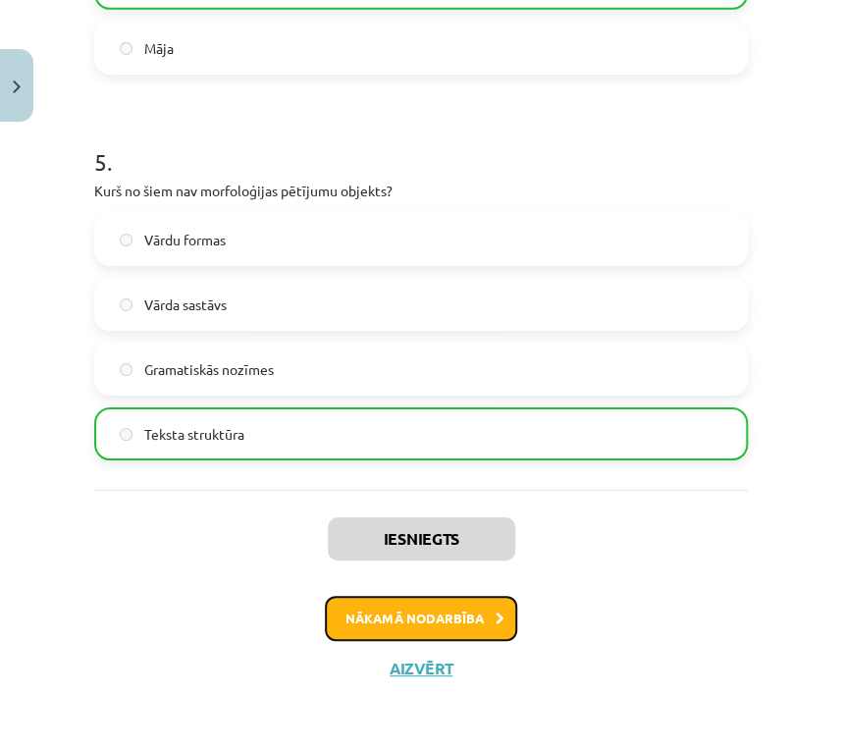
click at [459, 616] on button "Nākamā nodarbība" at bounding box center [421, 618] width 192 height 45
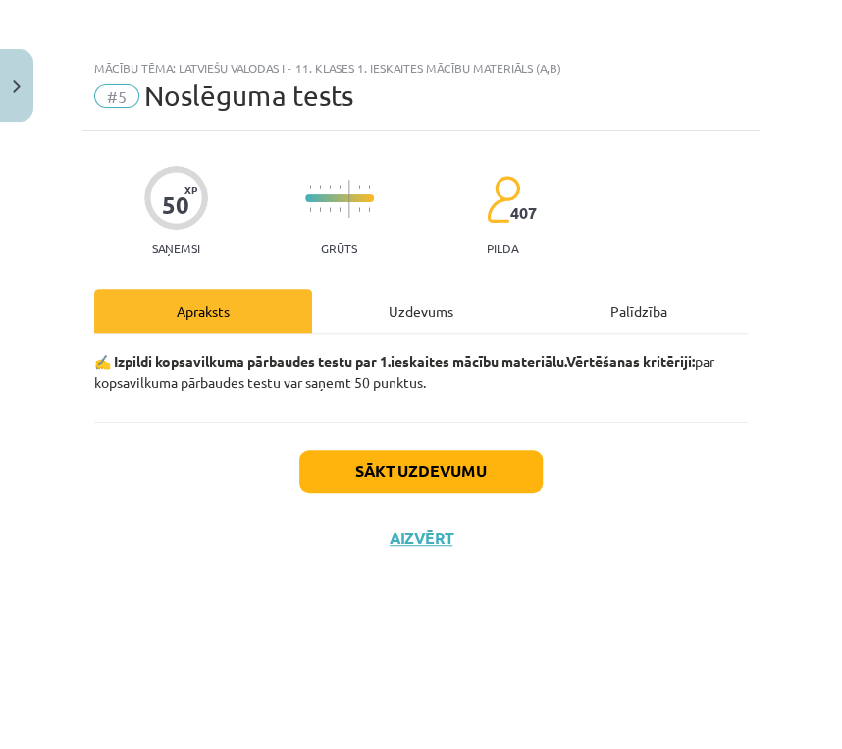
scroll to position [0, 0]
click at [429, 294] on div "Uzdevums" at bounding box center [421, 311] width 218 height 44
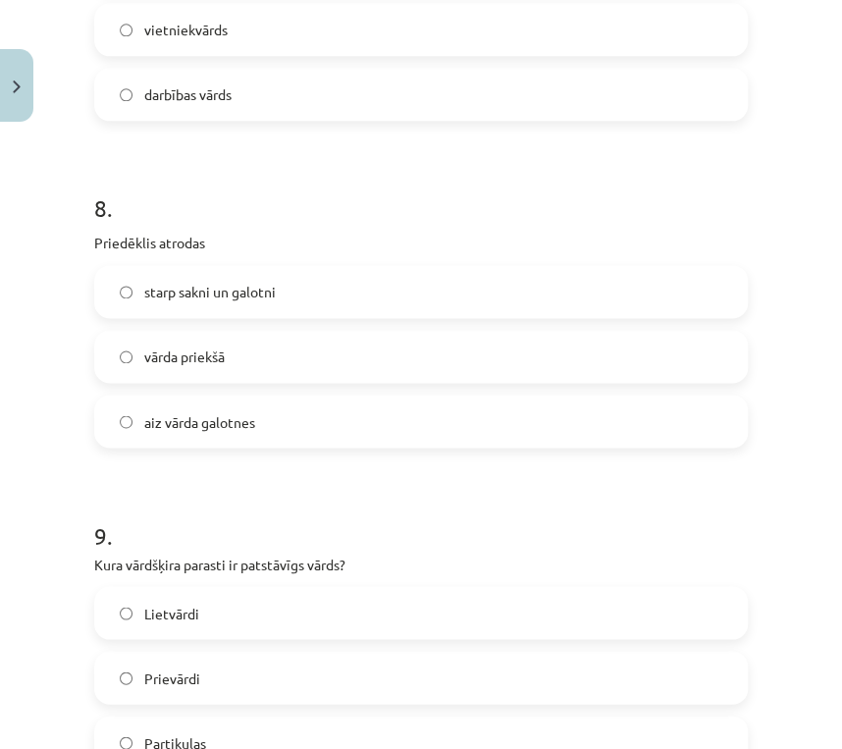
scroll to position [3381, 0]
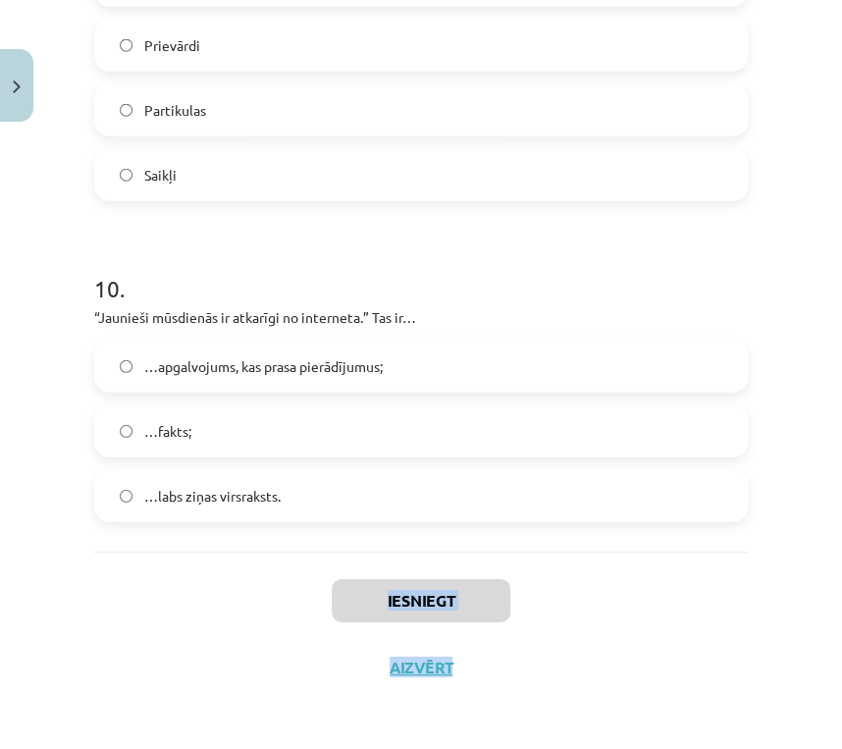
drag, startPoint x: 58, startPoint y: 566, endPoint x: 78, endPoint y: 561, distance: 20.2
click at [58, 565] on div "Mācību tēma: Latviešu valodas i - 11. klases 1. ieskaites mācību materiāls (a,b…" at bounding box center [421, 374] width 842 height 749
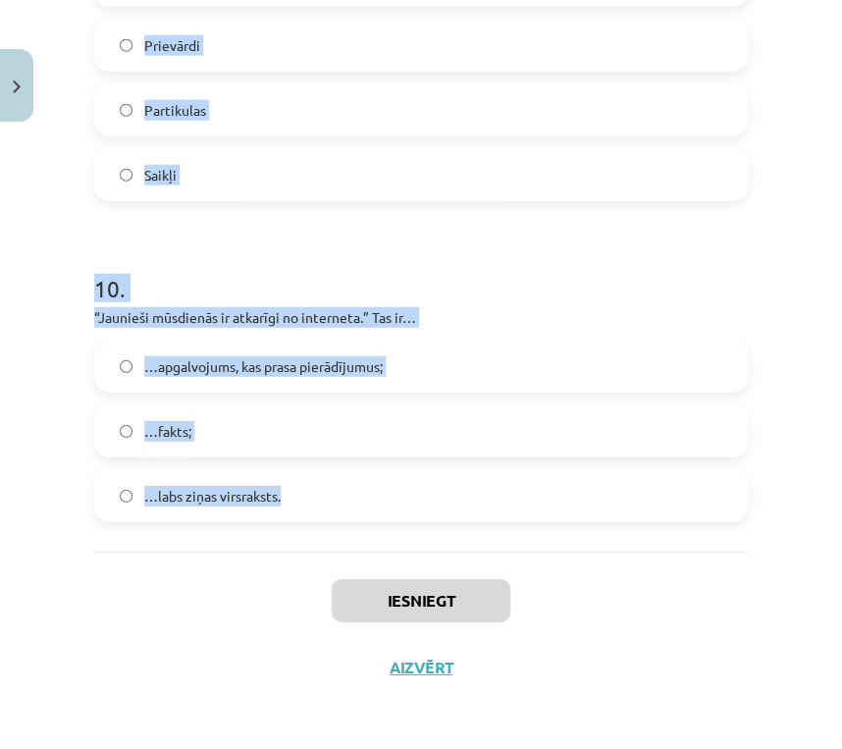
drag, startPoint x: 88, startPoint y: 94, endPoint x: 547, endPoint y: 503, distance: 613.9
copy form "1 . Dialekts liecina par: ģeogrāfisko identitāti; sociālo identitāti; nacionālo…"
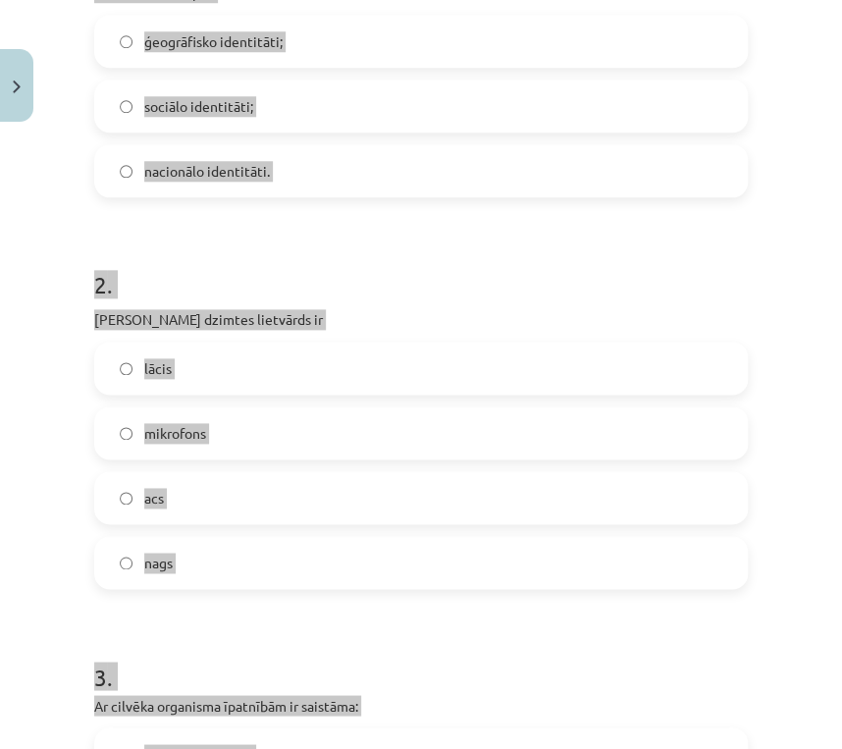
scroll to position [161, 0]
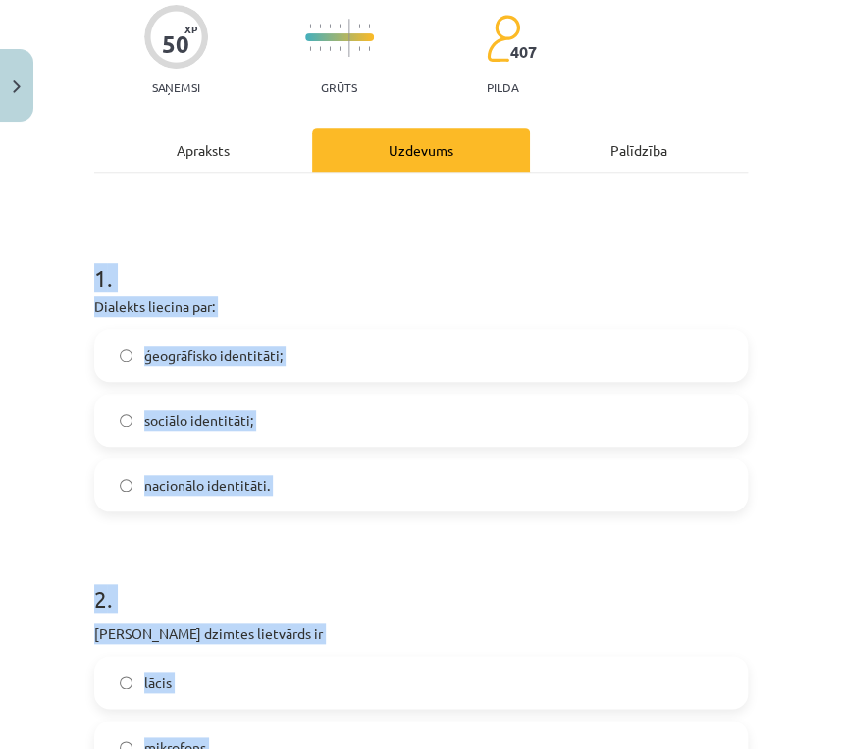
click at [13, 433] on div "Mācību tēma: Latviešu valodas i - 11. klases 1. ieskaites mācību materiāls (a,b…" at bounding box center [421, 374] width 842 height 749
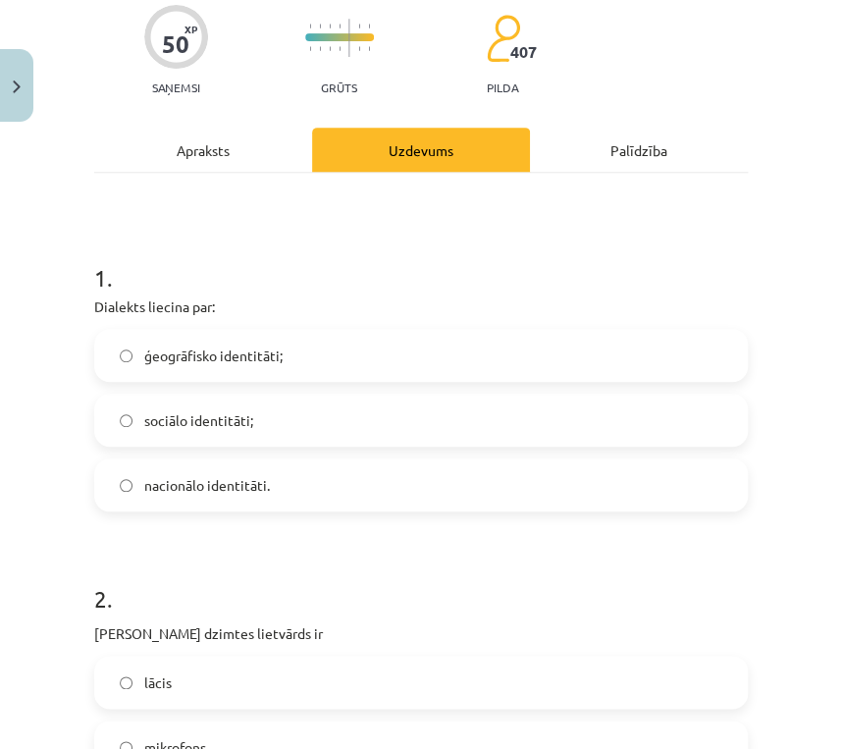
click at [235, 357] on span "ģeogrāfisko identitāti;" at bounding box center [213, 356] width 138 height 21
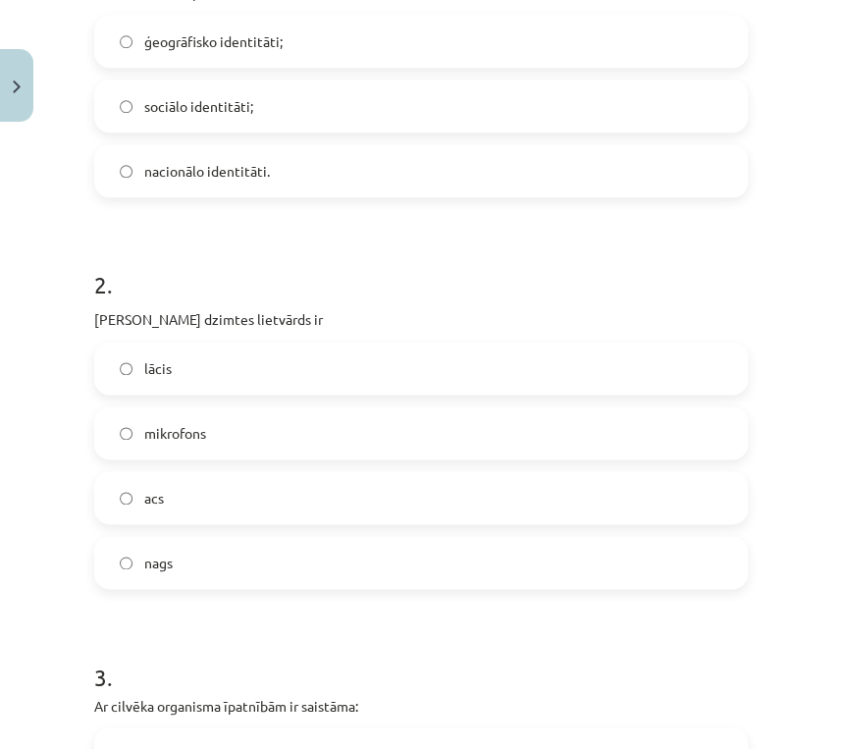
drag, startPoint x: 169, startPoint y: 506, endPoint x: 181, endPoint y: 504, distance: 12.1
click at [169, 506] on label "acs" at bounding box center [421, 497] width 650 height 49
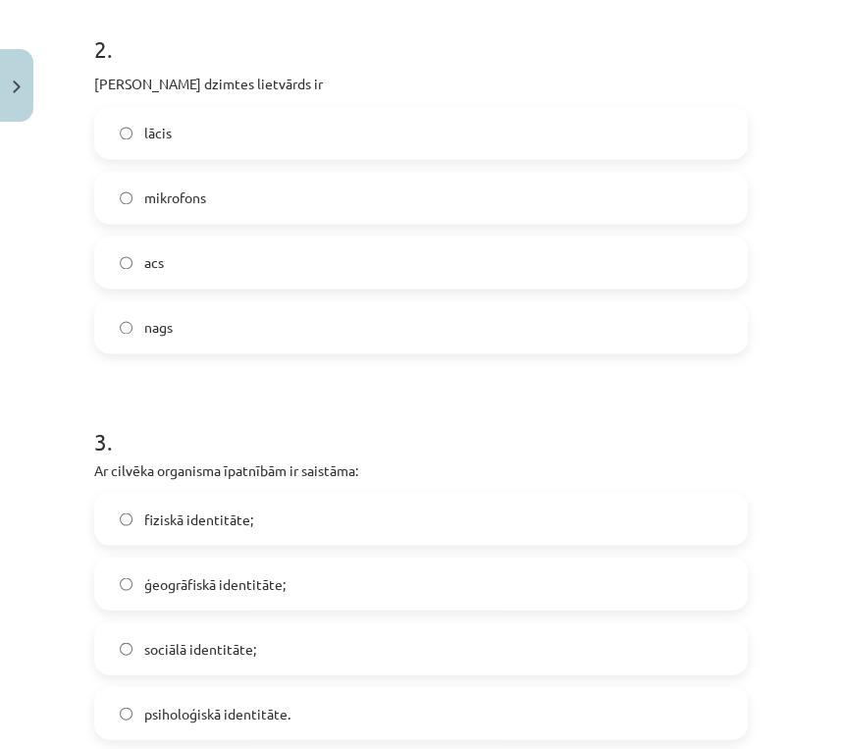
scroll to position [868, 0]
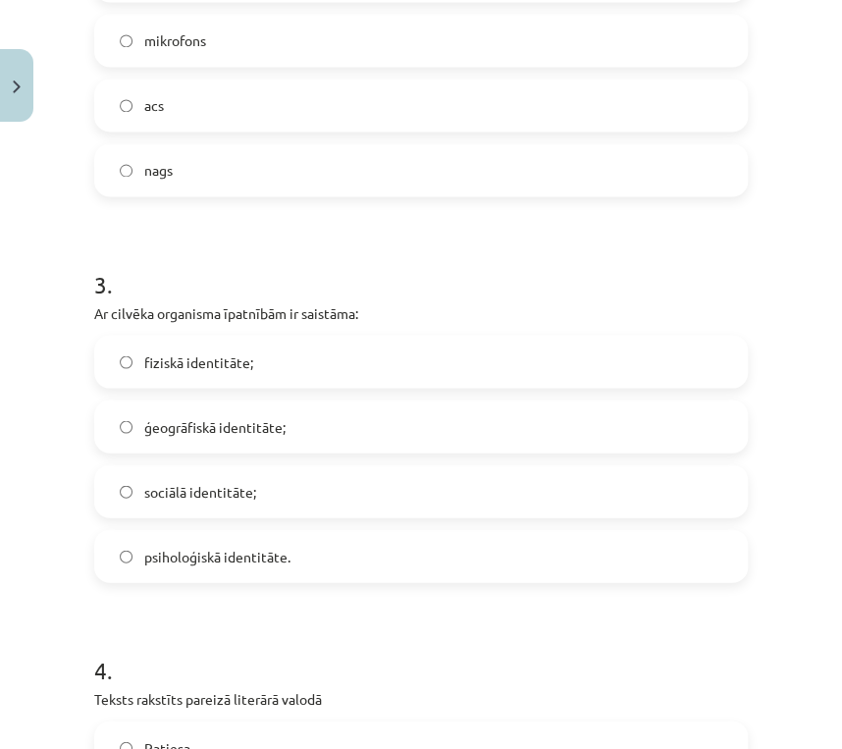
click at [161, 365] on span "fiziskā identitāte;" at bounding box center [198, 361] width 109 height 21
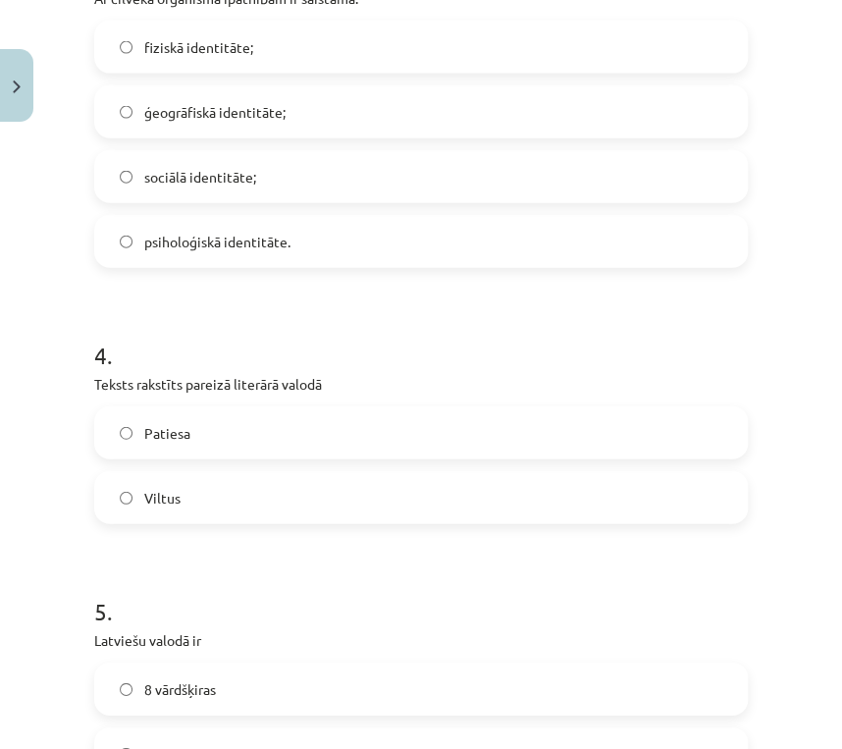
drag, startPoint x: 168, startPoint y: 436, endPoint x: 186, endPoint y: 436, distance: 17.7
click at [167, 436] on span "Patiesa" at bounding box center [167, 433] width 46 height 21
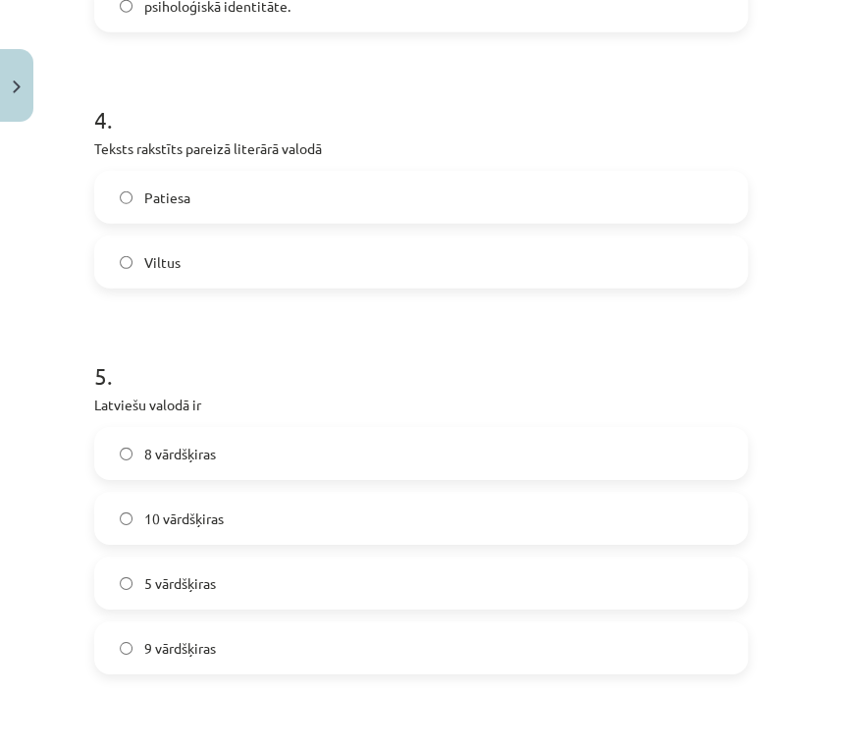
click at [161, 514] on span "10 vārdšķiras" at bounding box center [184, 518] width 80 height 21
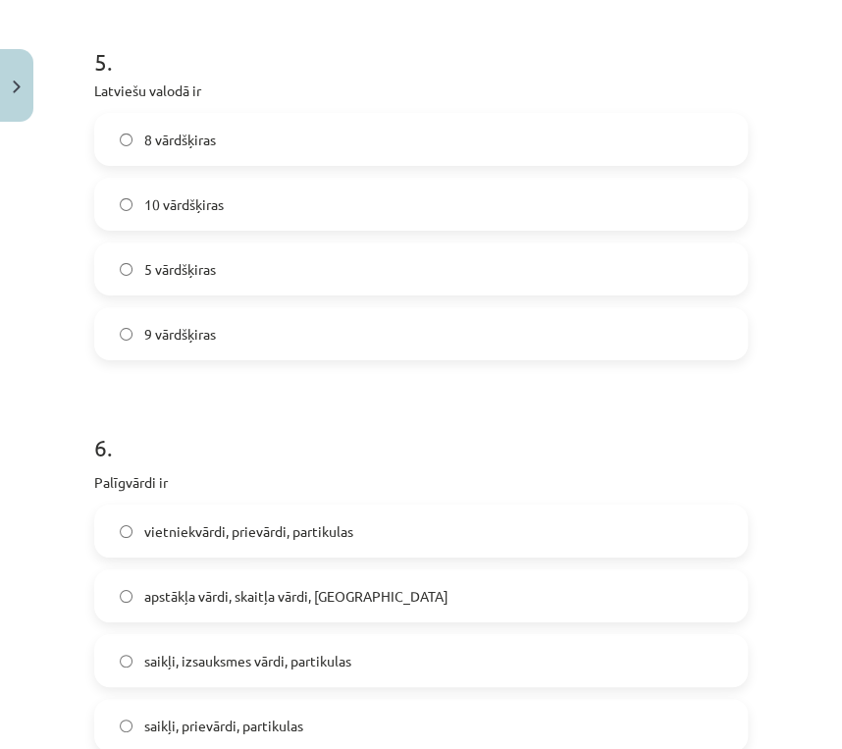
scroll to position [1967, 0]
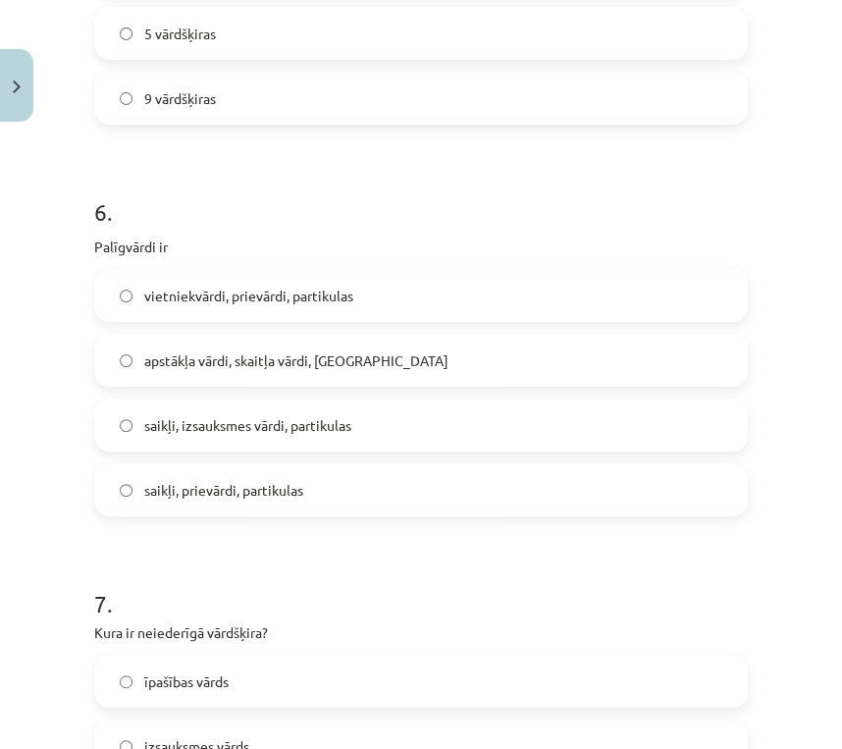
click at [169, 412] on label "saikļi, izsauksmes vārdi, partikulas" at bounding box center [421, 424] width 650 height 49
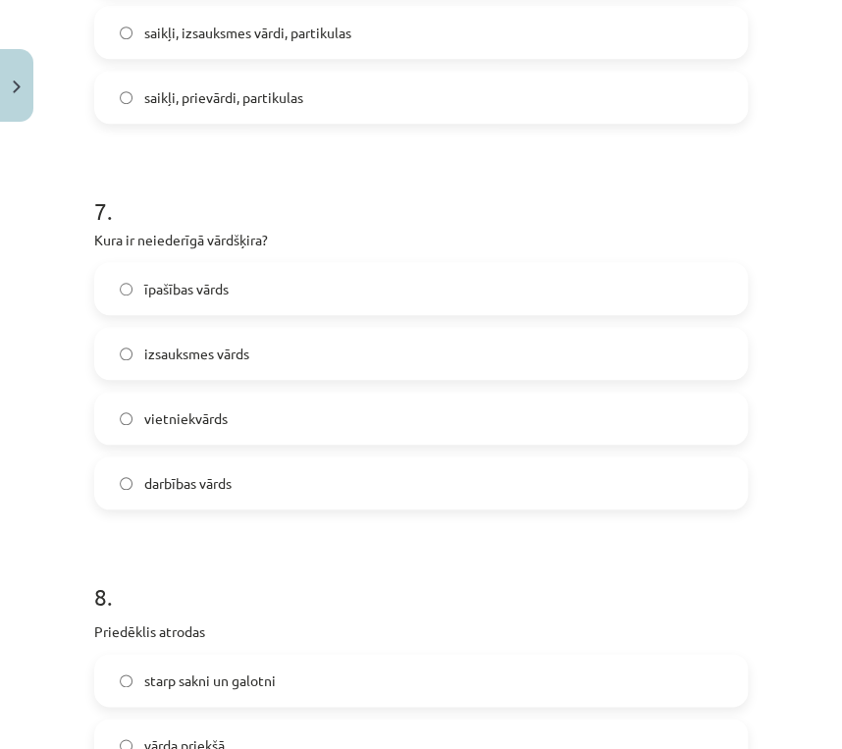
scroll to position [2203, 0]
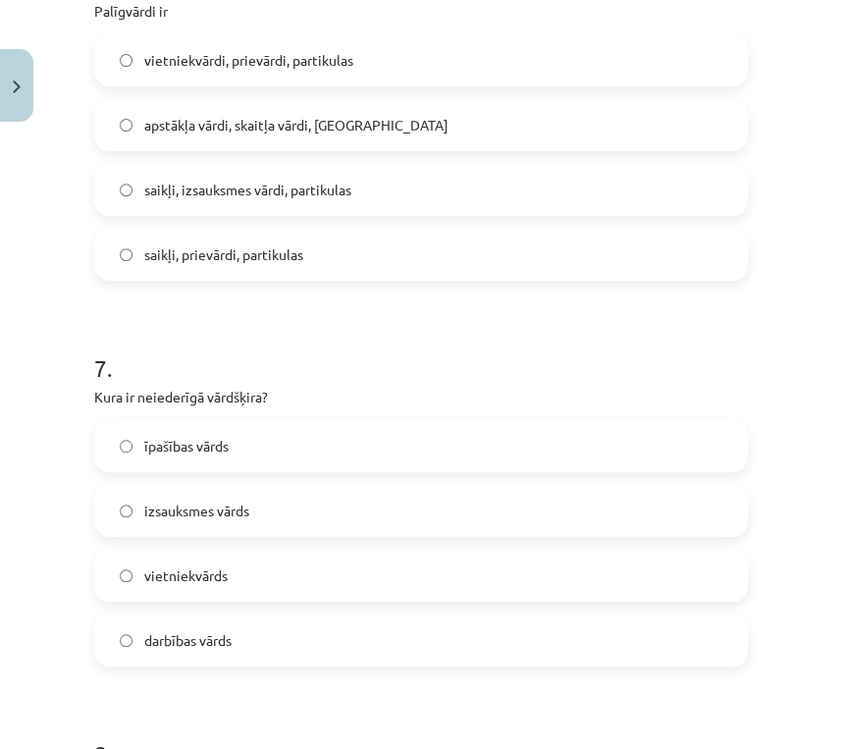
click at [210, 261] on span "saikļi, prievārdi, partikulas" at bounding box center [223, 254] width 159 height 21
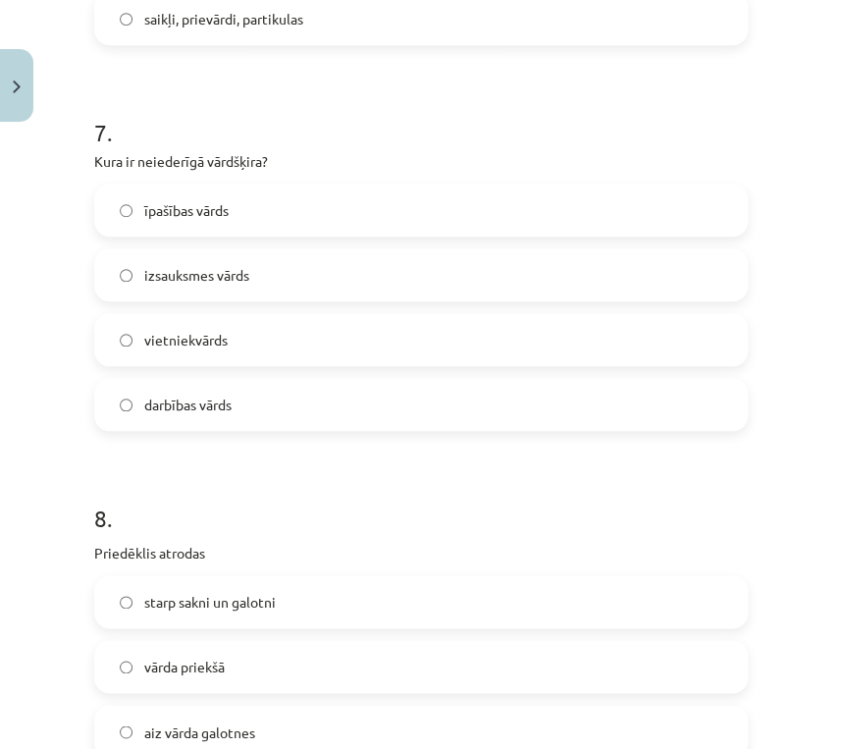
click at [168, 261] on label "izsauksmes vārds" at bounding box center [421, 274] width 650 height 49
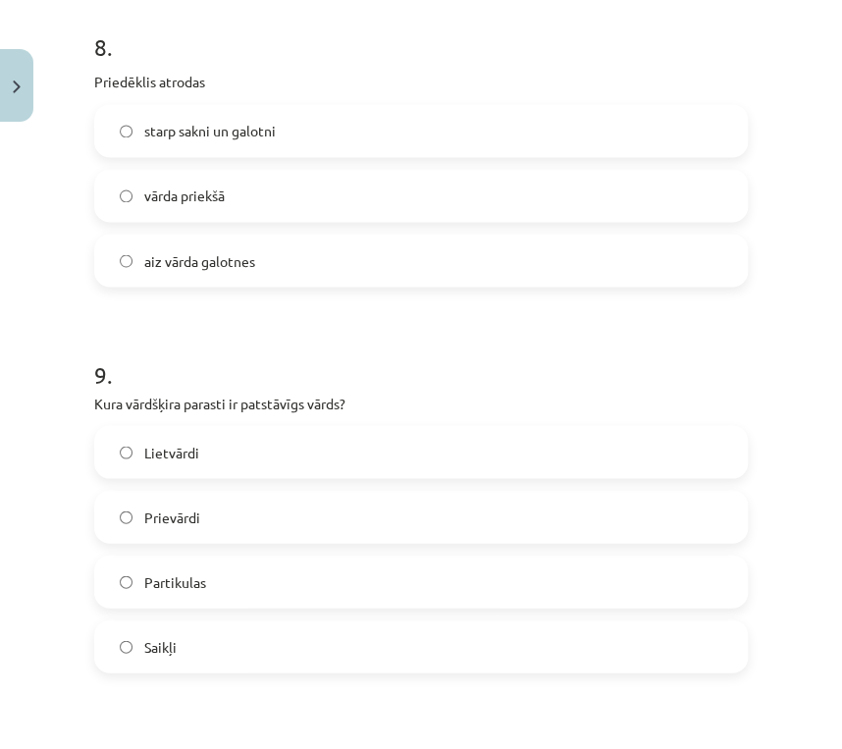
click at [165, 203] on span "vārda priekšā" at bounding box center [184, 196] width 80 height 21
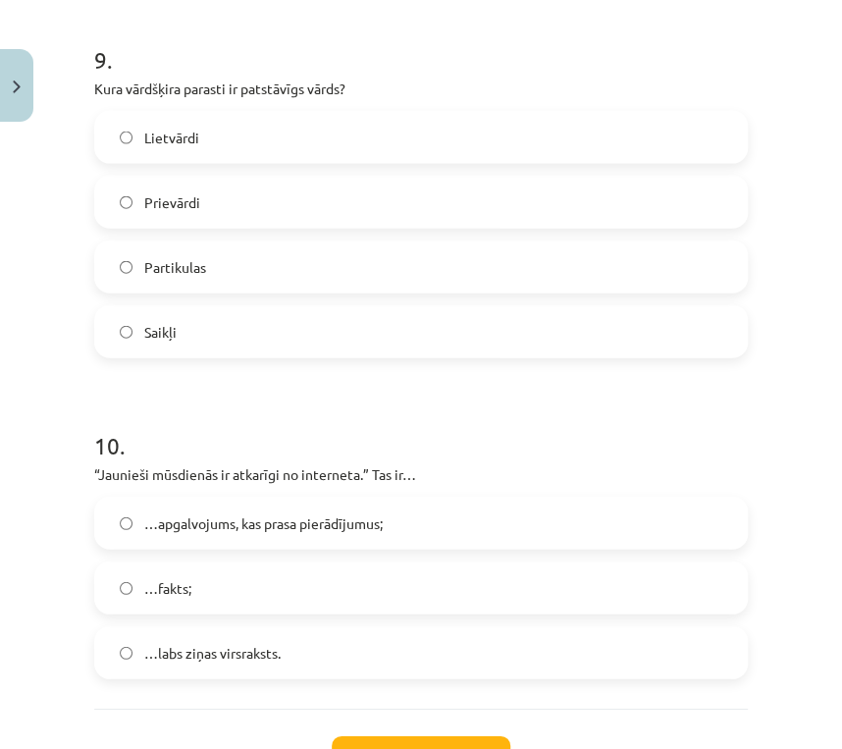
click at [168, 160] on label "Lietvārdi" at bounding box center [421, 137] width 650 height 49
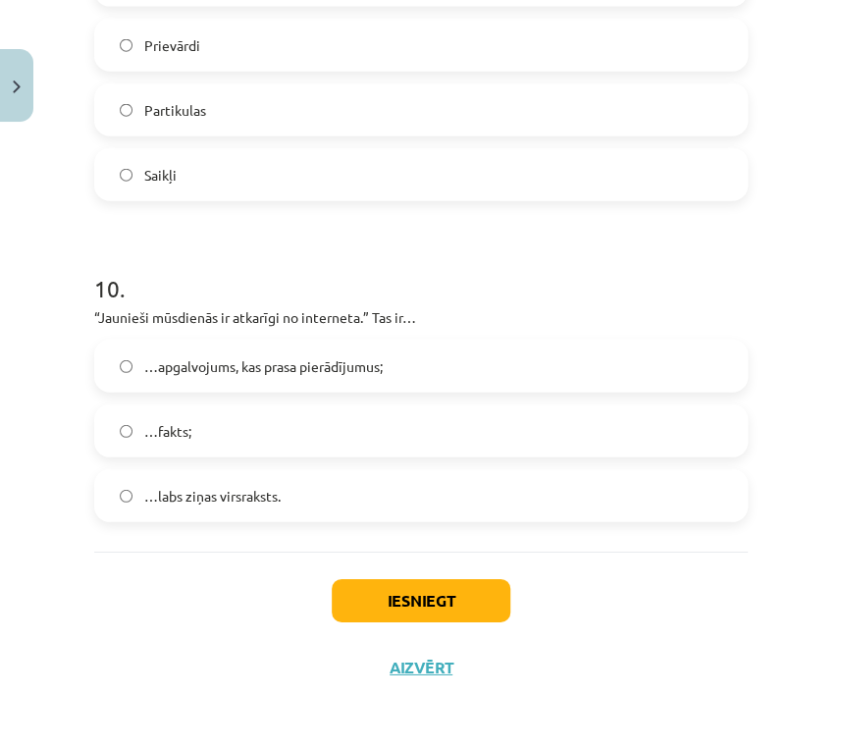
click at [182, 370] on span "…apgalvojums, kas prasa pierādījumus;" at bounding box center [263, 366] width 239 height 21
click at [468, 577] on div "Iesniegt Aizvērt" at bounding box center [421, 620] width 654 height 137
click at [470, 586] on button "Iesniegt" at bounding box center [421, 600] width 179 height 43
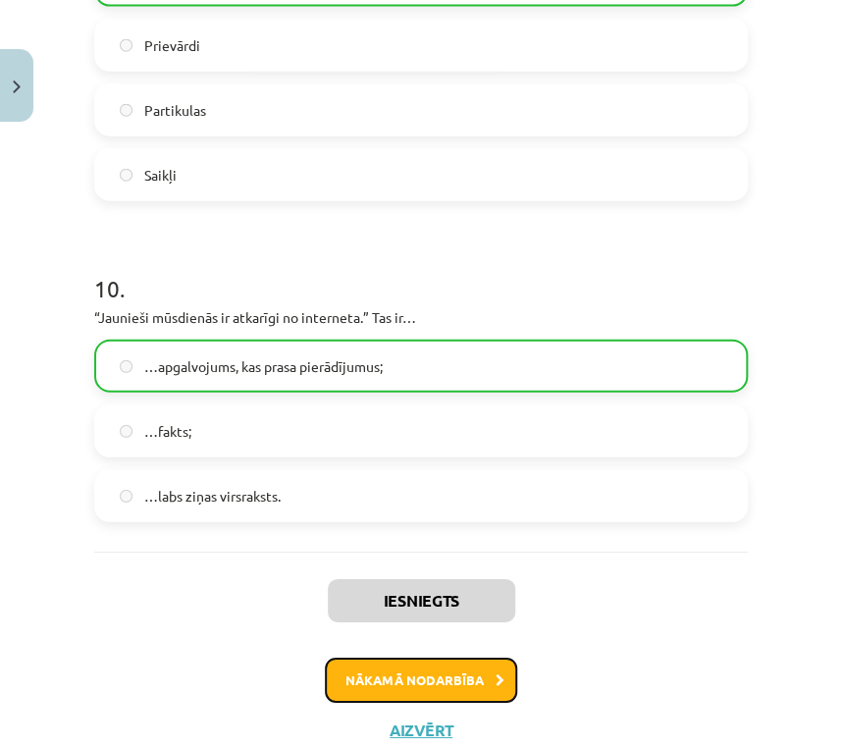
click at [491, 688] on button "Nākamā nodarbība" at bounding box center [421, 680] width 192 height 45
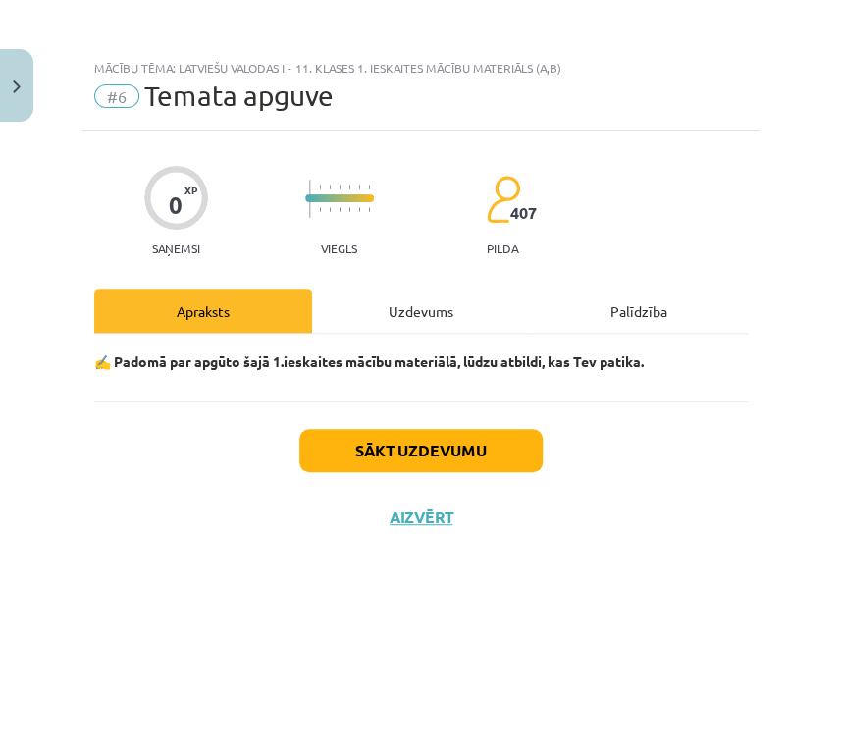
click at [402, 312] on div "Uzdevums" at bounding box center [421, 311] width 218 height 44
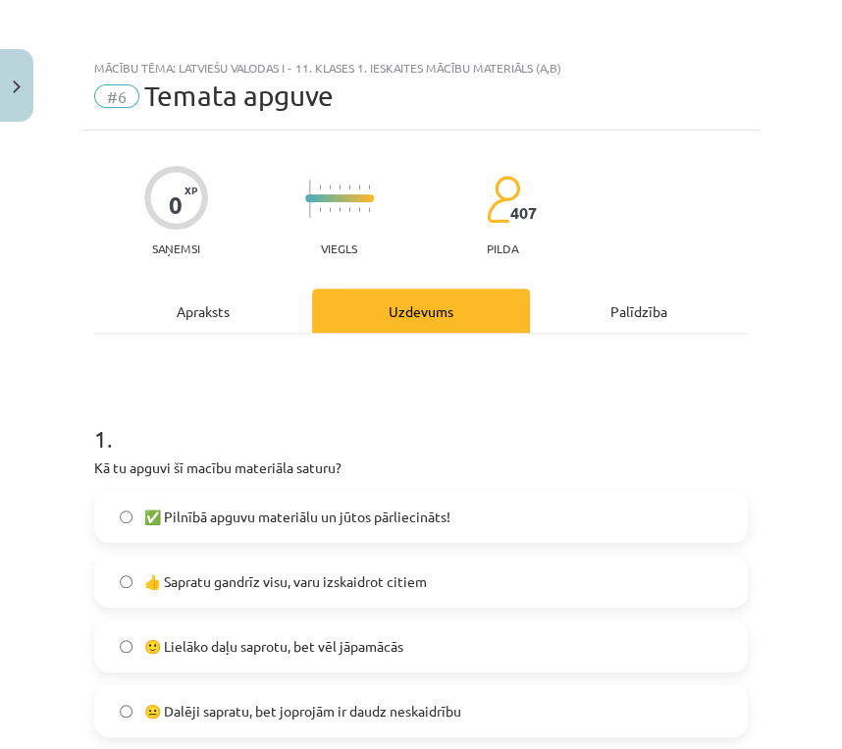
scroll to position [314, 0]
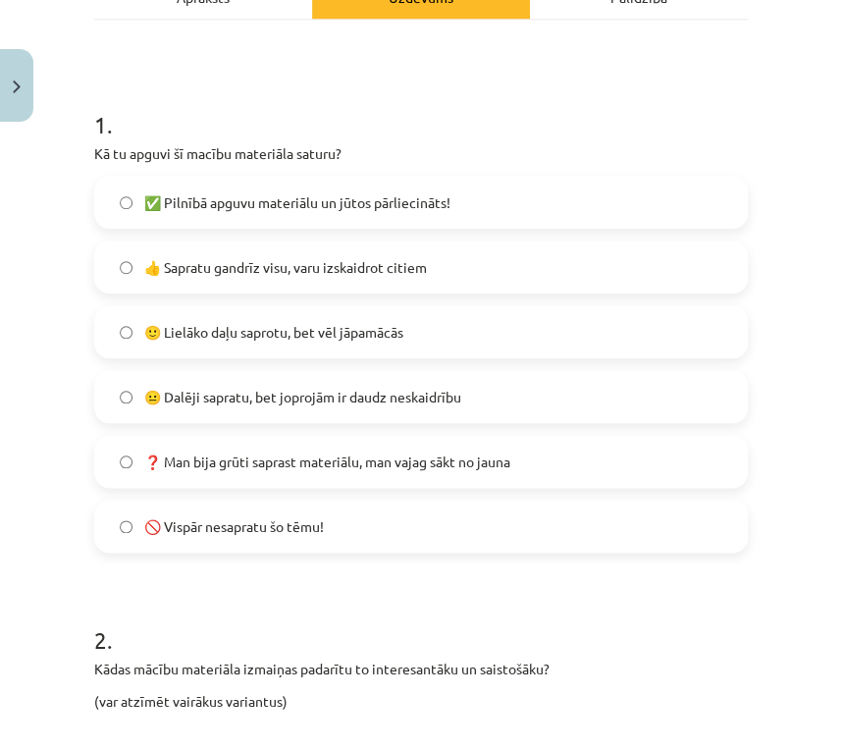
click at [192, 212] on label "✅ Pilnībā apguvu materiālu un jūtos pārliecināts!" at bounding box center [421, 202] width 650 height 49
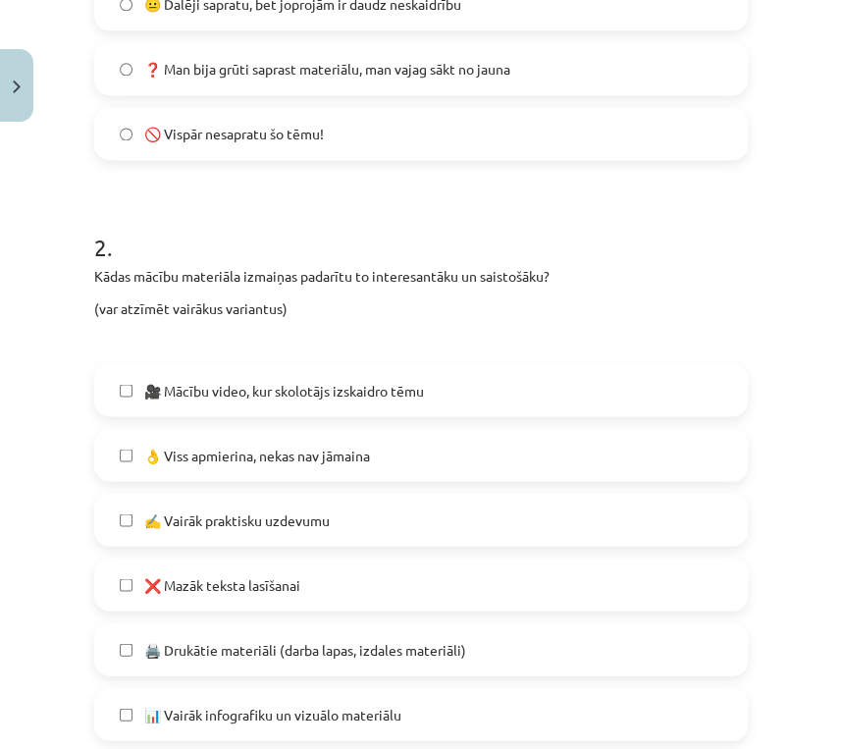
scroll to position [864, 0]
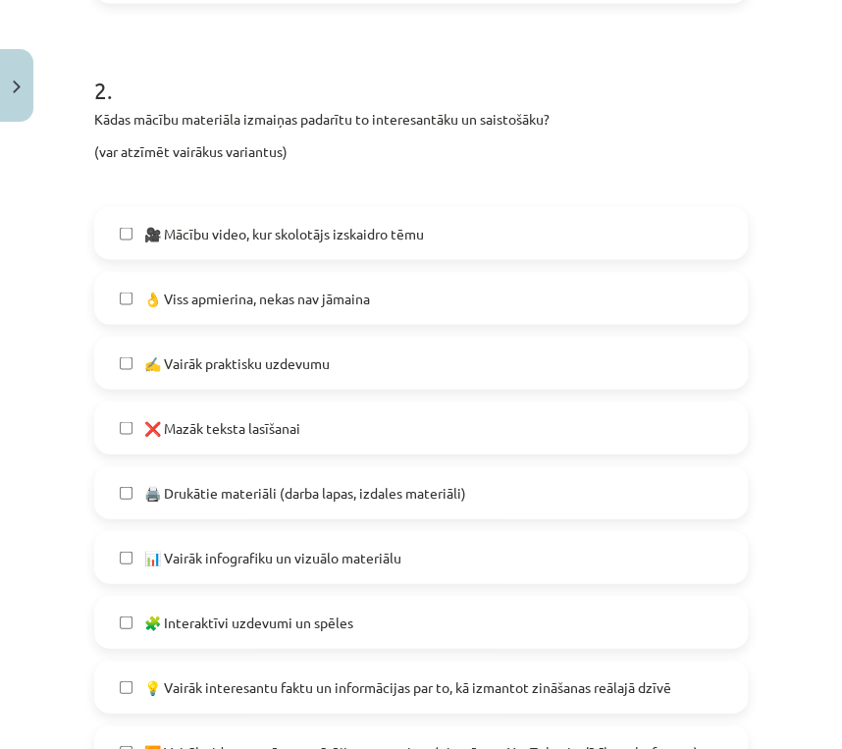
click at [194, 249] on label "🎥 Mācību video, kur skolotājs izskaidro tēmu" at bounding box center [421, 232] width 650 height 49
click at [204, 310] on label "👌 Viss apmierina, nekas nav jāmaina" at bounding box center [421, 297] width 650 height 49
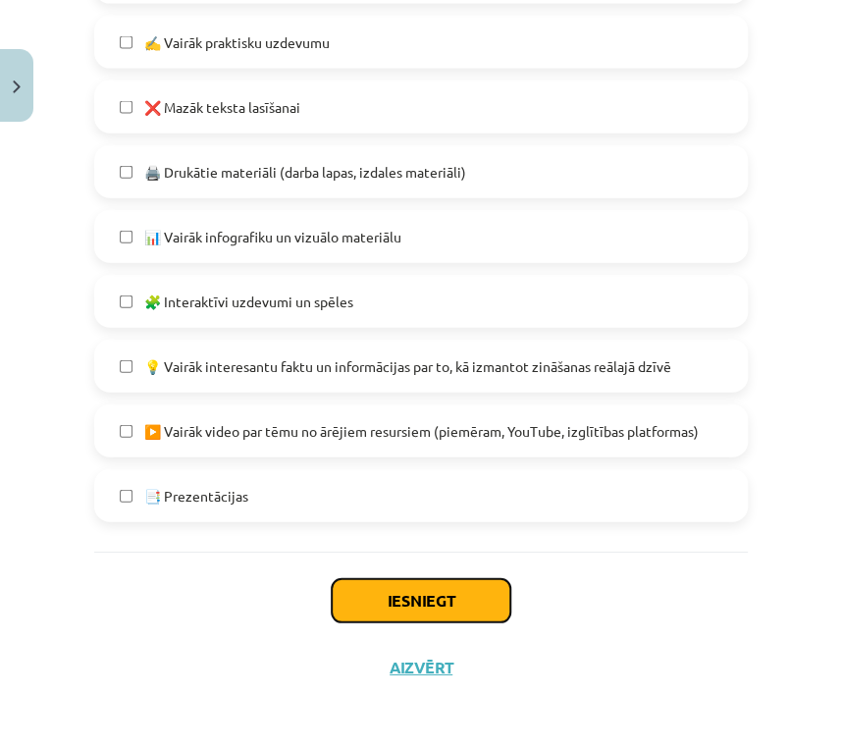
click at [467, 604] on button "Iesniegt" at bounding box center [421, 600] width 179 height 43
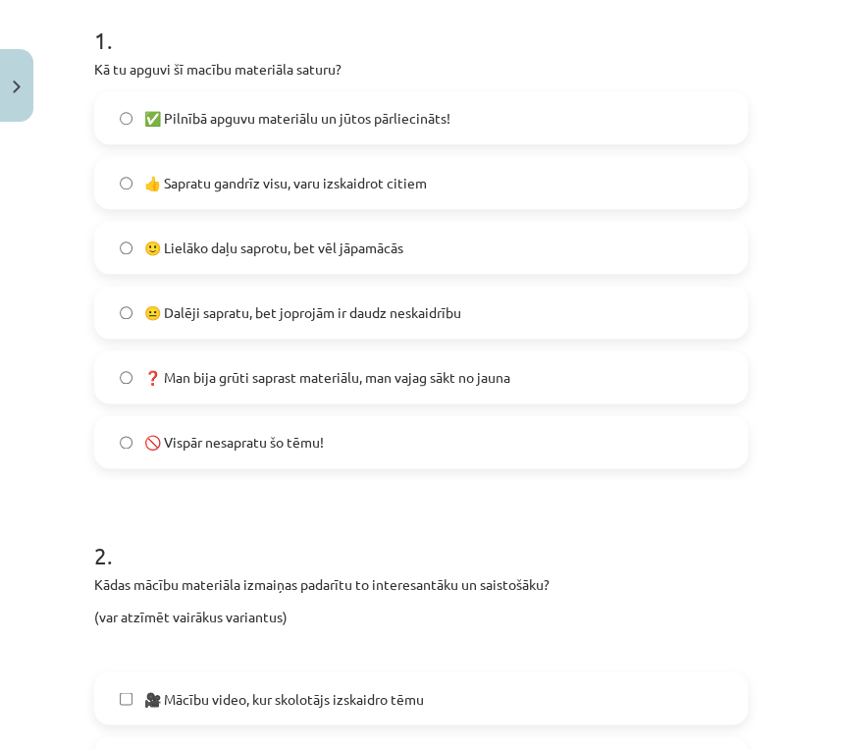
scroll to position [0, 0]
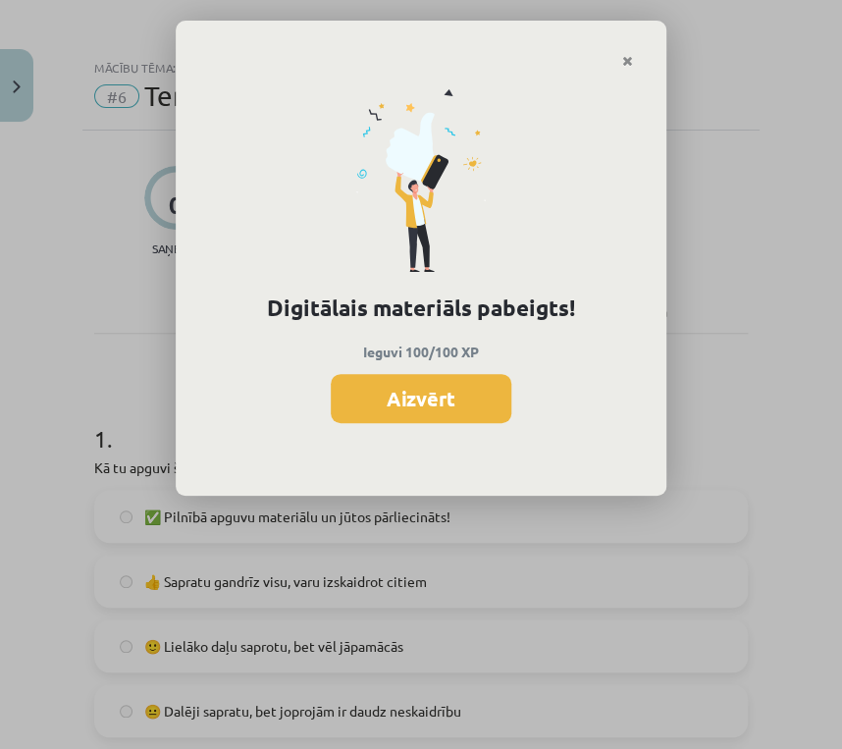
drag, startPoint x: 630, startPoint y: 51, endPoint x: 697, endPoint y: 0, distance: 84.0
click at [631, 48] on link "Close" at bounding box center [628, 61] width 34 height 38
